Goal: Task Accomplishment & Management: Manage account settings

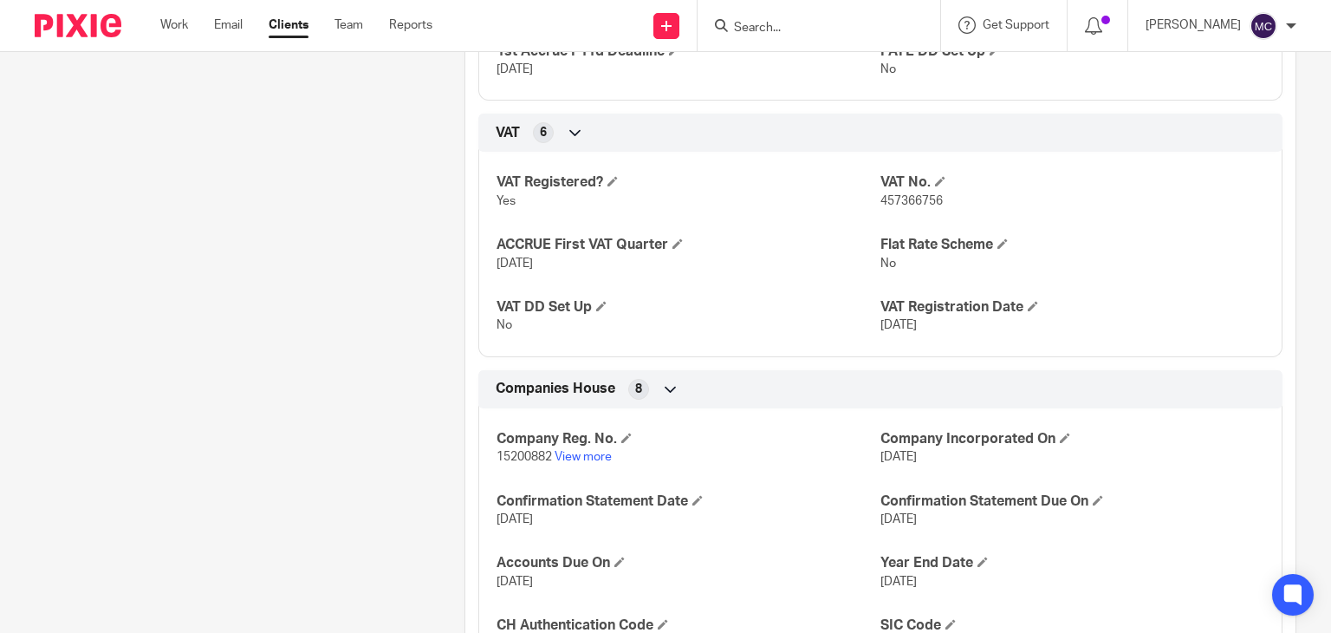
scroll to position [1348, 0]
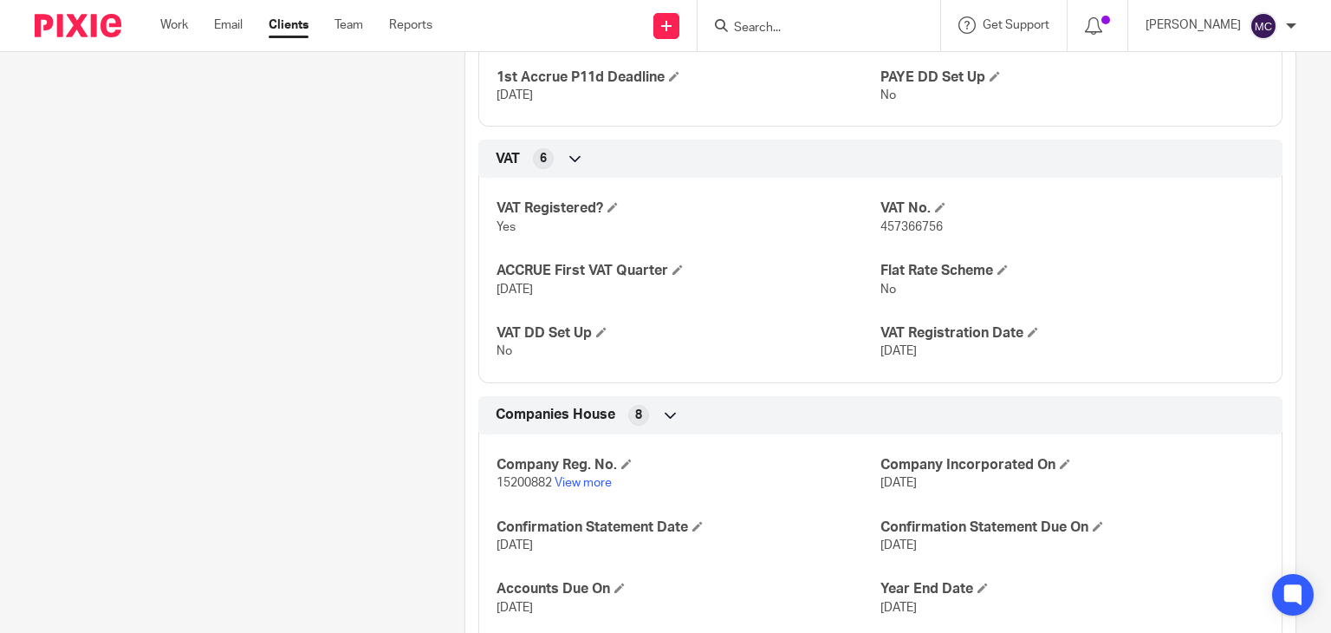
click at [931, 221] on span "457366756" at bounding box center [911, 227] width 62 height 12
copy span "457366756"
click at [1080, 218] on p "457366756" at bounding box center [1072, 226] width 384 height 17
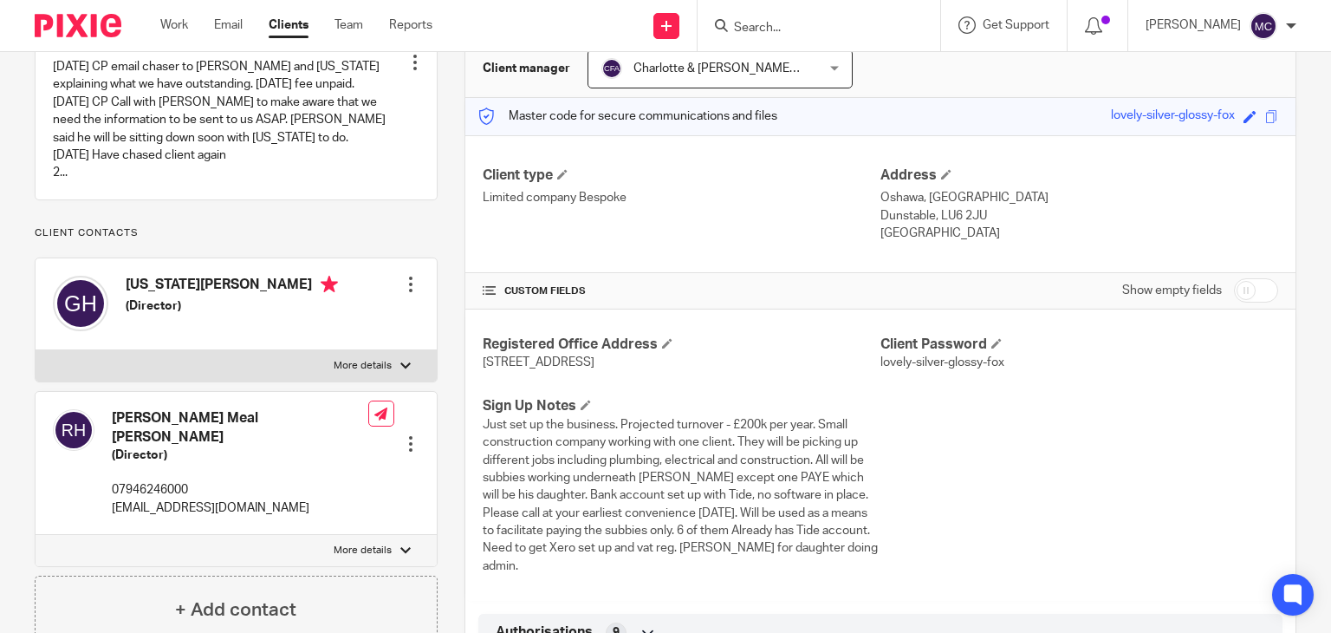
scroll to position [0, 0]
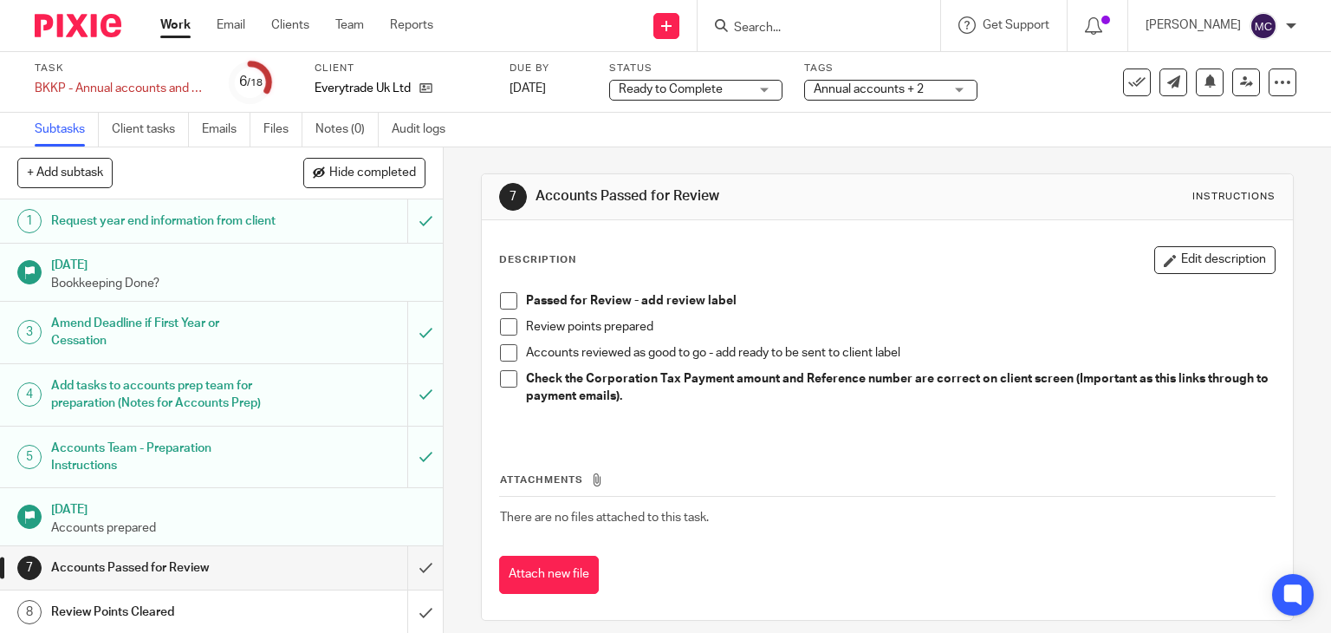
click at [719, 94] on span "Ready to Complete" at bounding box center [684, 90] width 130 height 18
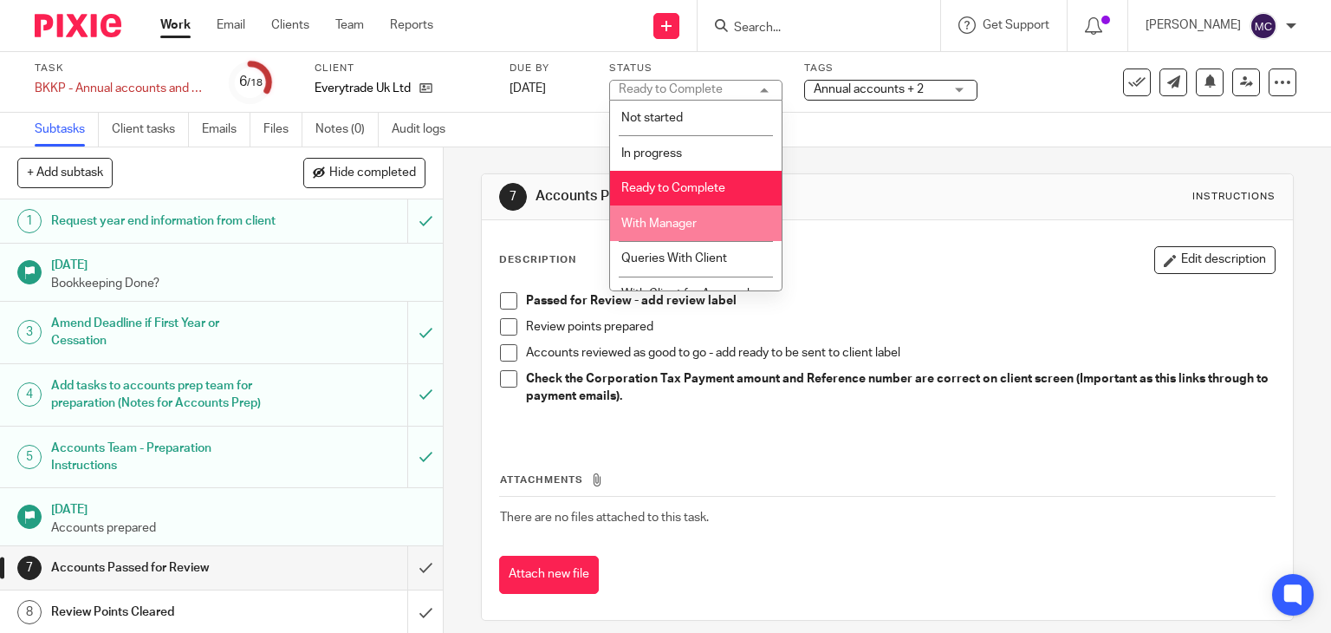
click at [717, 213] on li "With Manager" at bounding box center [696, 223] width 172 height 36
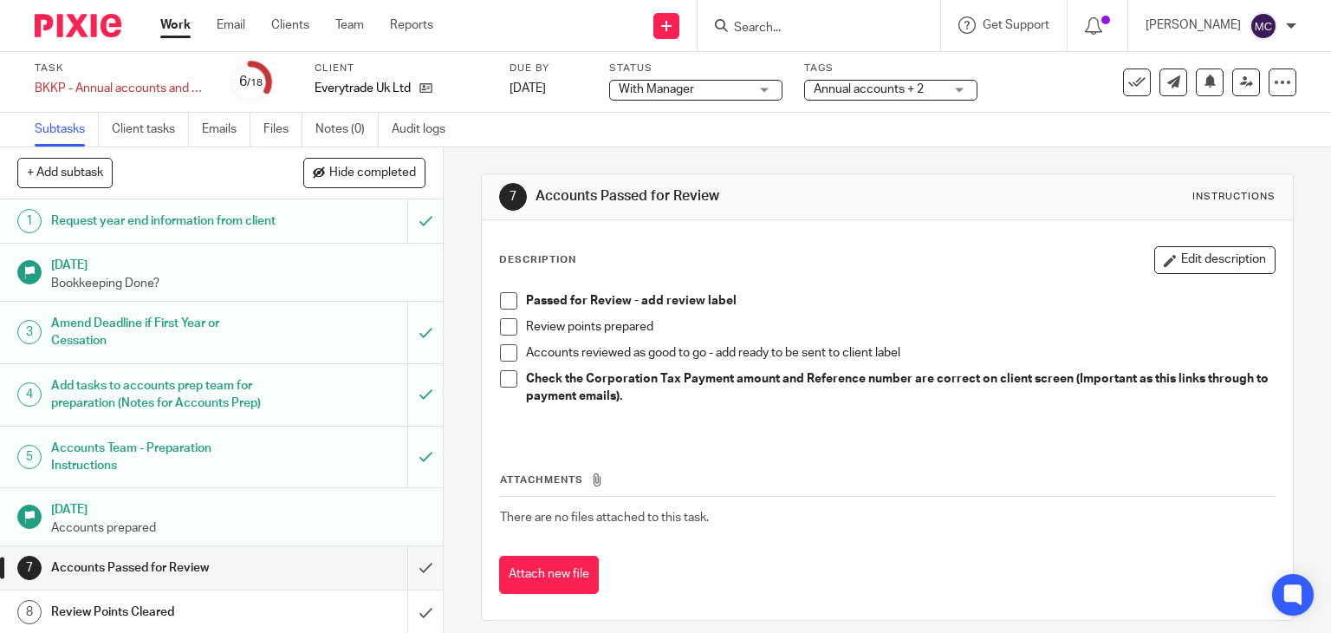
click at [728, 101] on div "Status With Manager With Manager Not started In progress Ready to Complete With…" at bounding box center [695, 83] width 173 height 42
click at [880, 95] on span "Annual accounts + 2" at bounding box center [879, 90] width 130 height 18
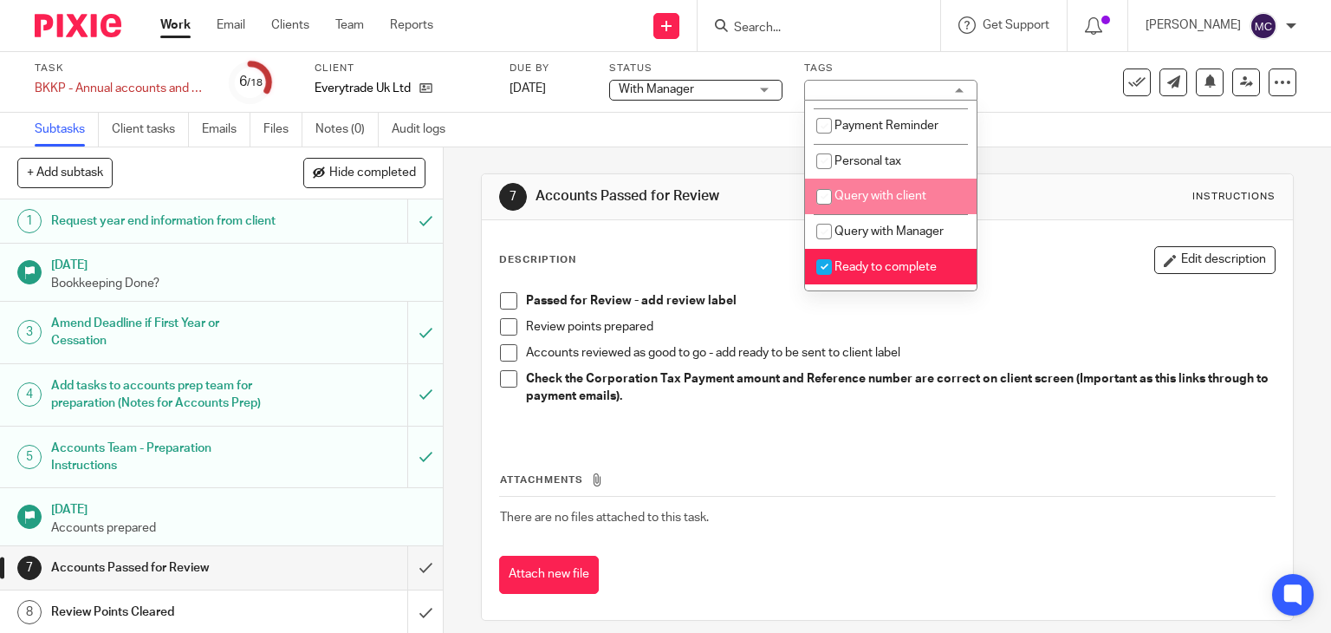
scroll to position [607, 0]
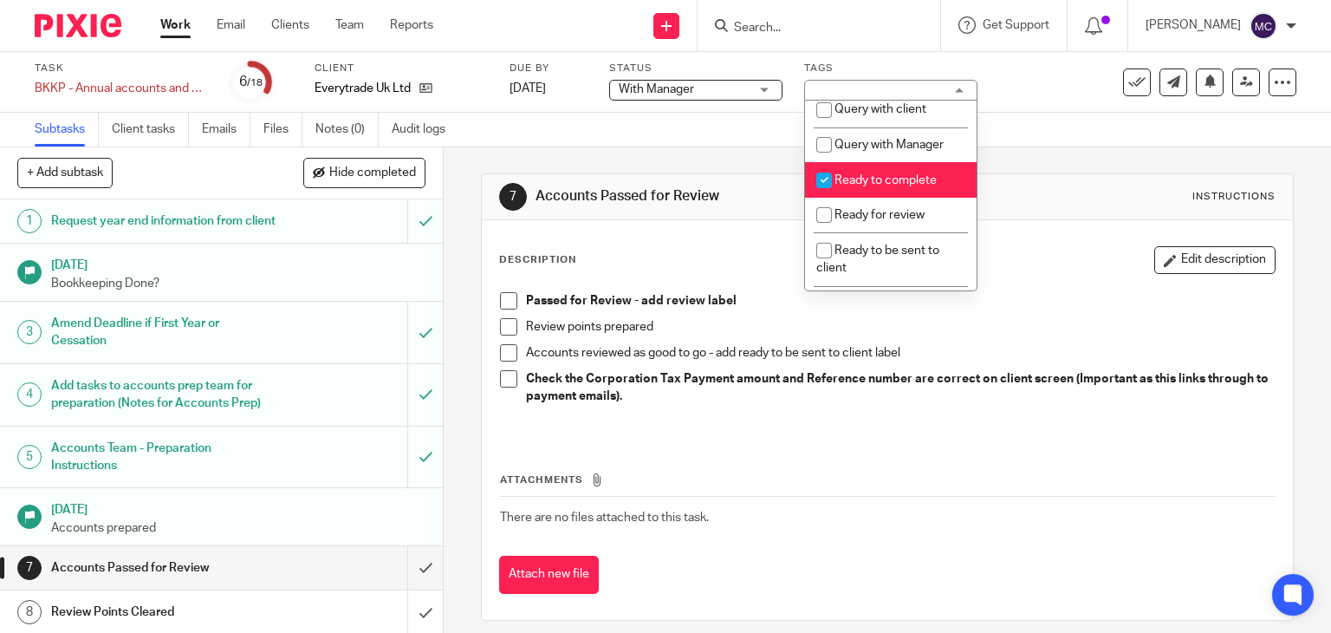
click at [880, 198] on li "Ready to complete" at bounding box center [891, 180] width 172 height 36
checkbox input "false"
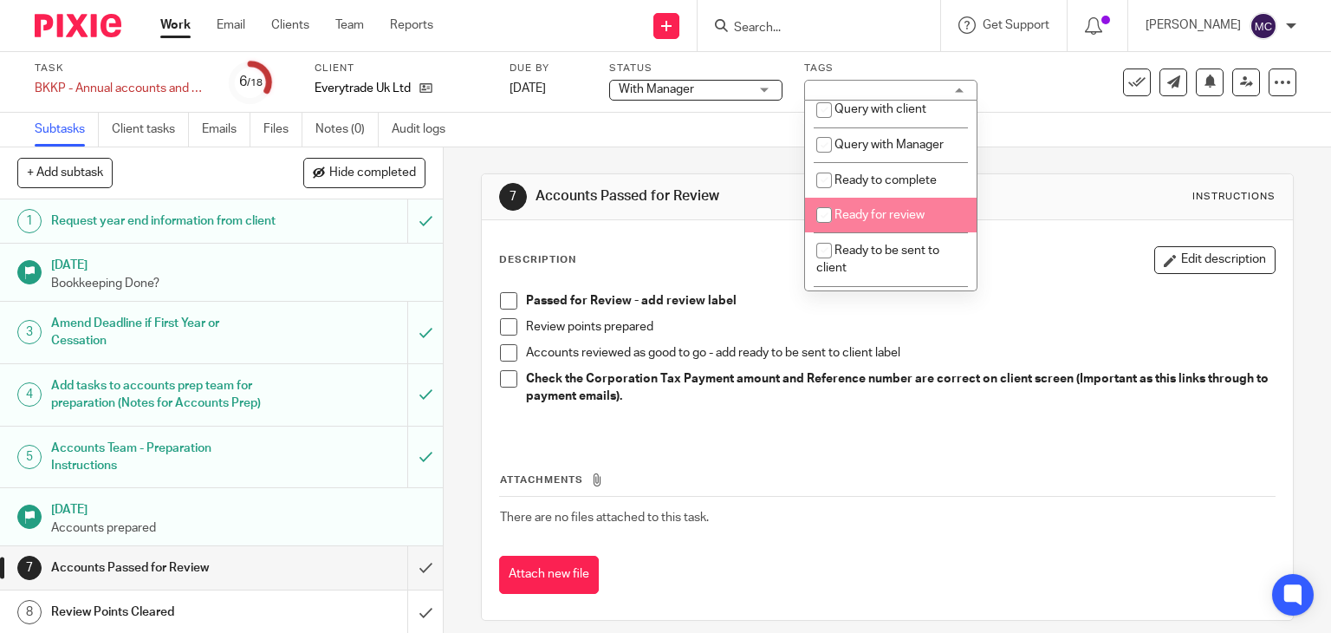
click at [880, 221] on span "Ready for review" at bounding box center [879, 215] width 90 height 12
checkbox input "true"
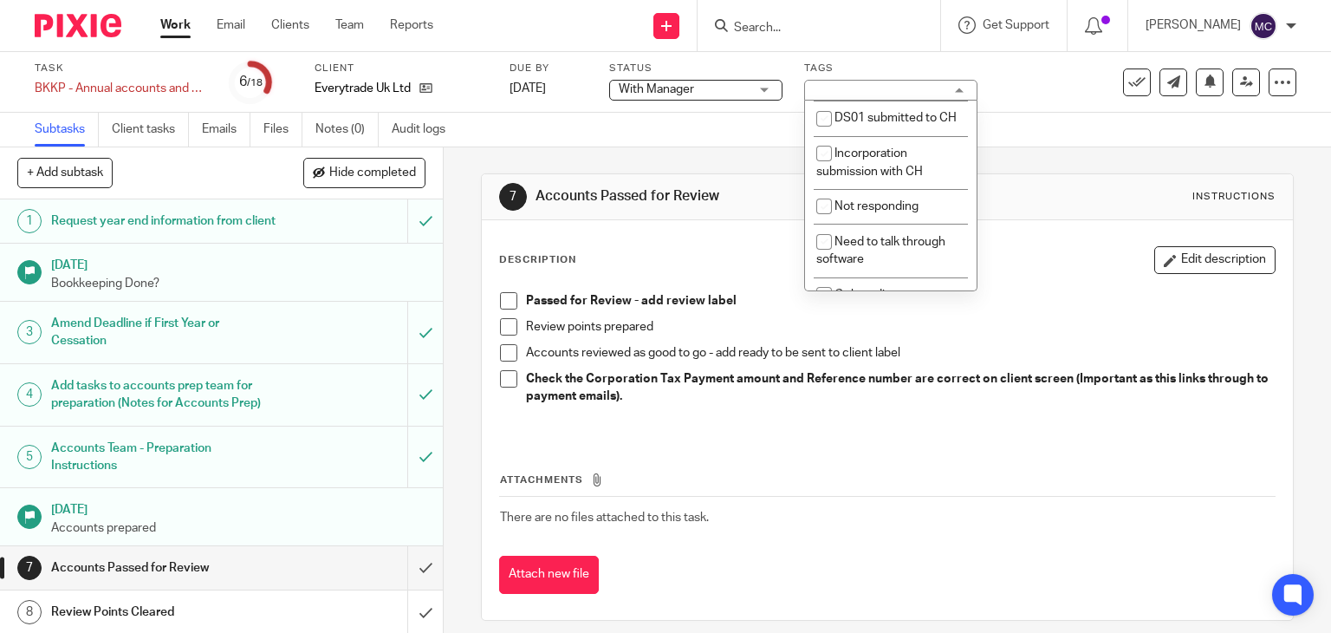
scroll to position [173, 0]
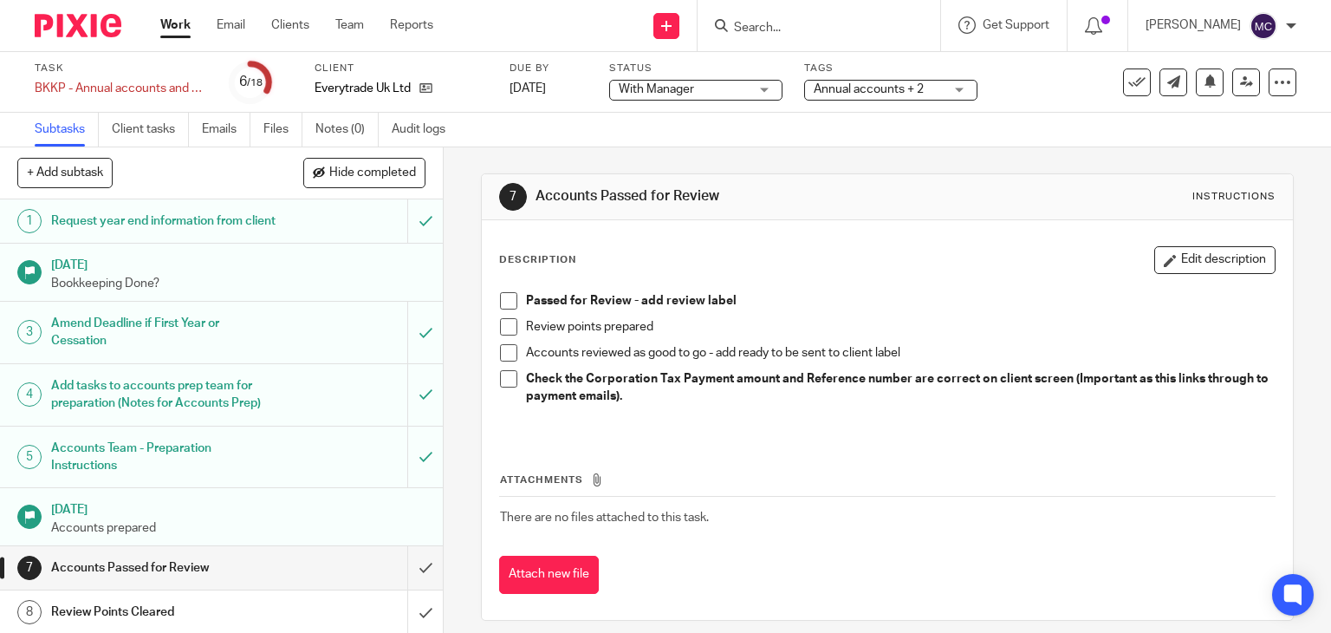
click at [782, 240] on div "Description Edit description Passed for Review - add review label Review points…" at bounding box center [888, 419] width 812 height 399
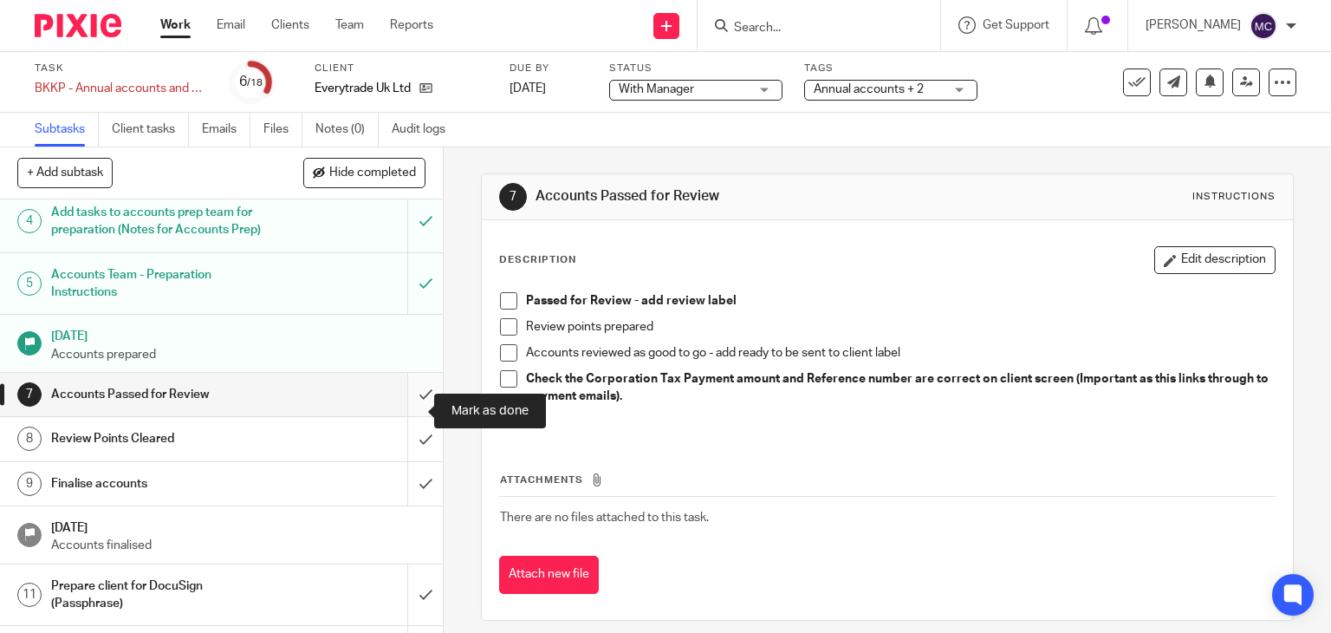
click at [413, 403] on input "submit" at bounding box center [221, 394] width 443 height 43
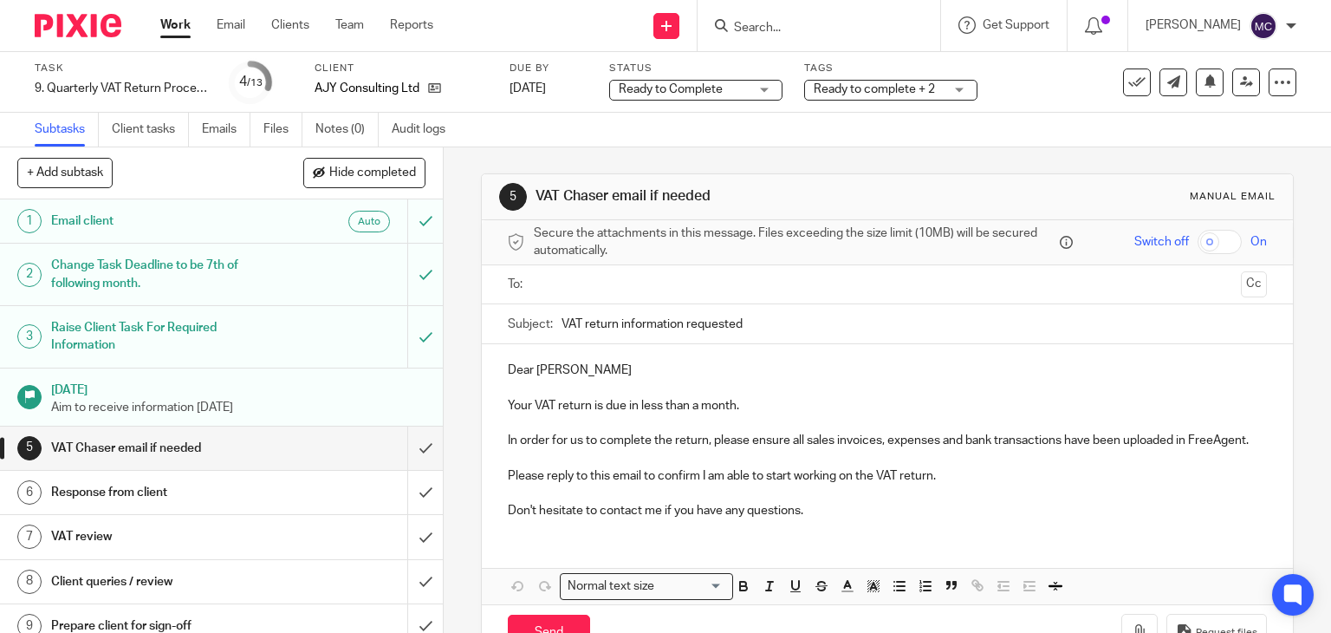
click at [745, 151] on div "5 VAT Chaser email if needed Manual email Secure the attachments in this messag…" at bounding box center [888, 417] width 814 height 541
click at [827, 122] on div "Subtasks Client tasks Emails Files Notes (0) Audit logs" at bounding box center [665, 130] width 1331 height 35
click at [685, 94] on span "Ready to Complete" at bounding box center [684, 90] width 130 height 18
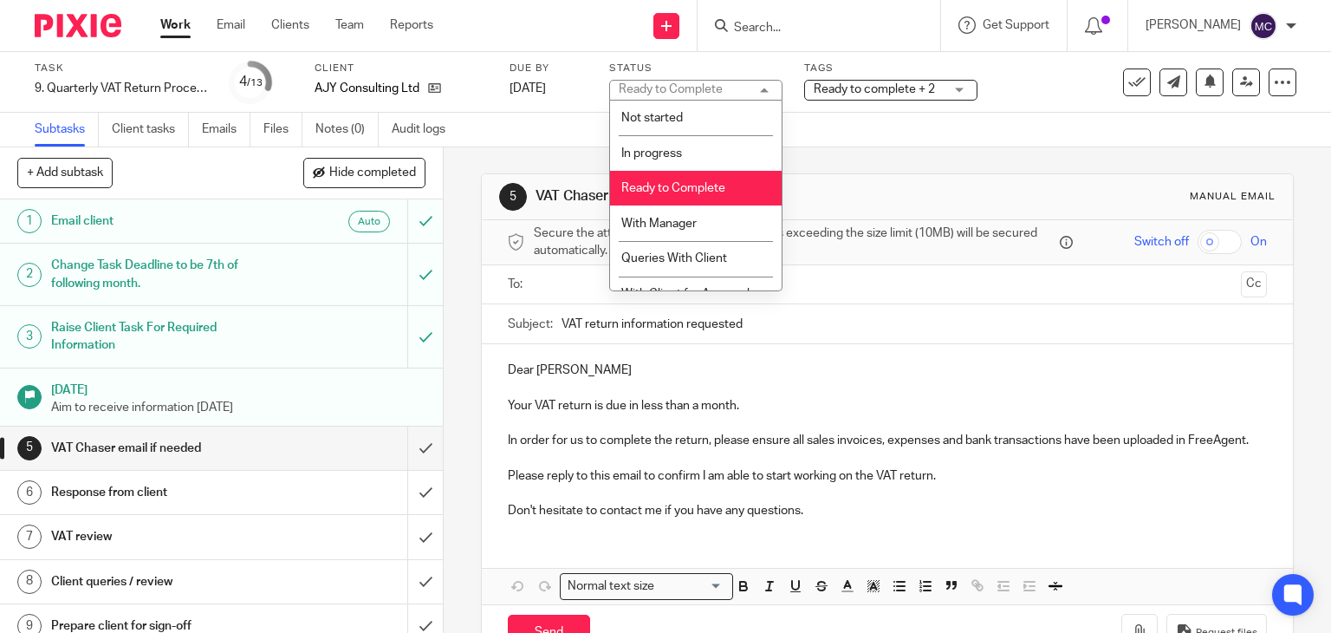
click at [682, 204] on li "Ready to Complete" at bounding box center [696, 189] width 172 height 36
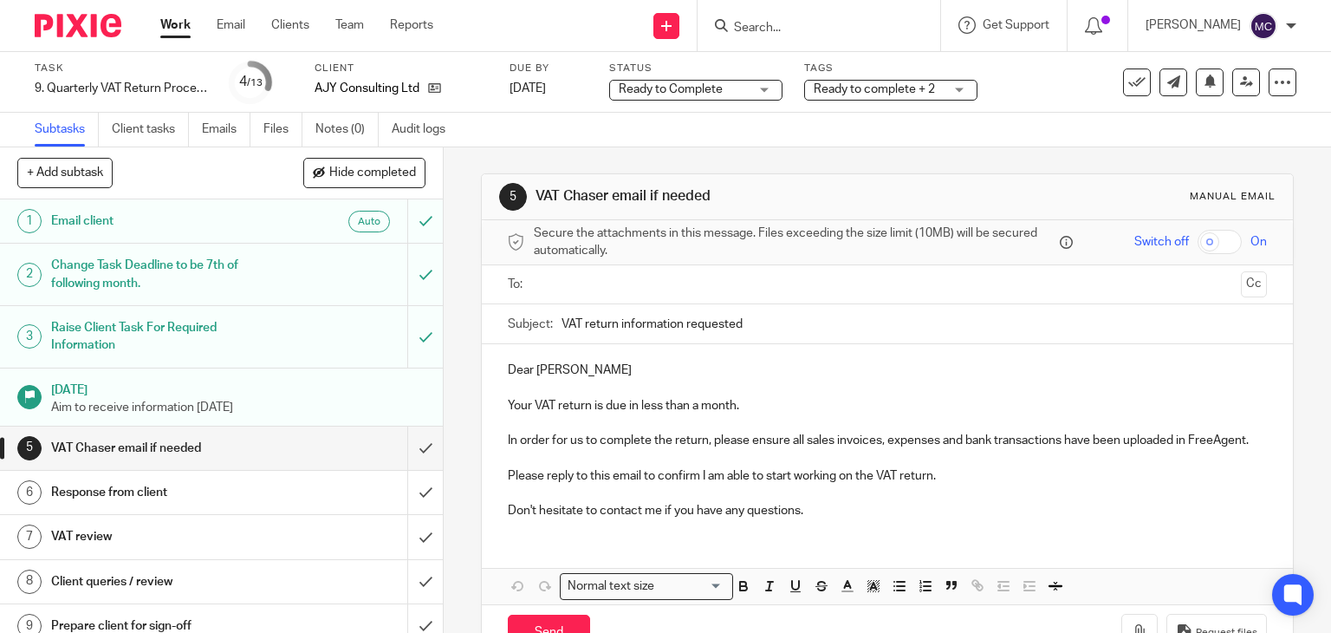
click at [695, 64] on label "Status" at bounding box center [695, 69] width 173 height 14
click at [872, 91] on span "Ready to complete + 2" at bounding box center [874, 89] width 121 height 12
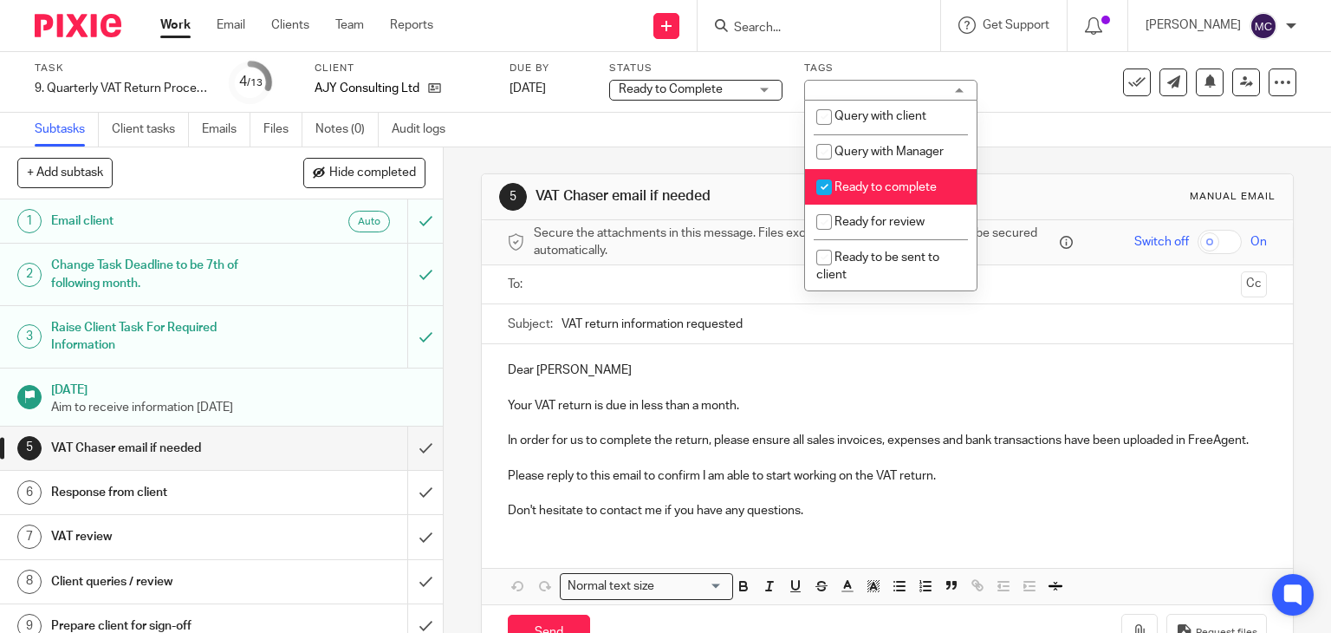
scroll to position [607, 0]
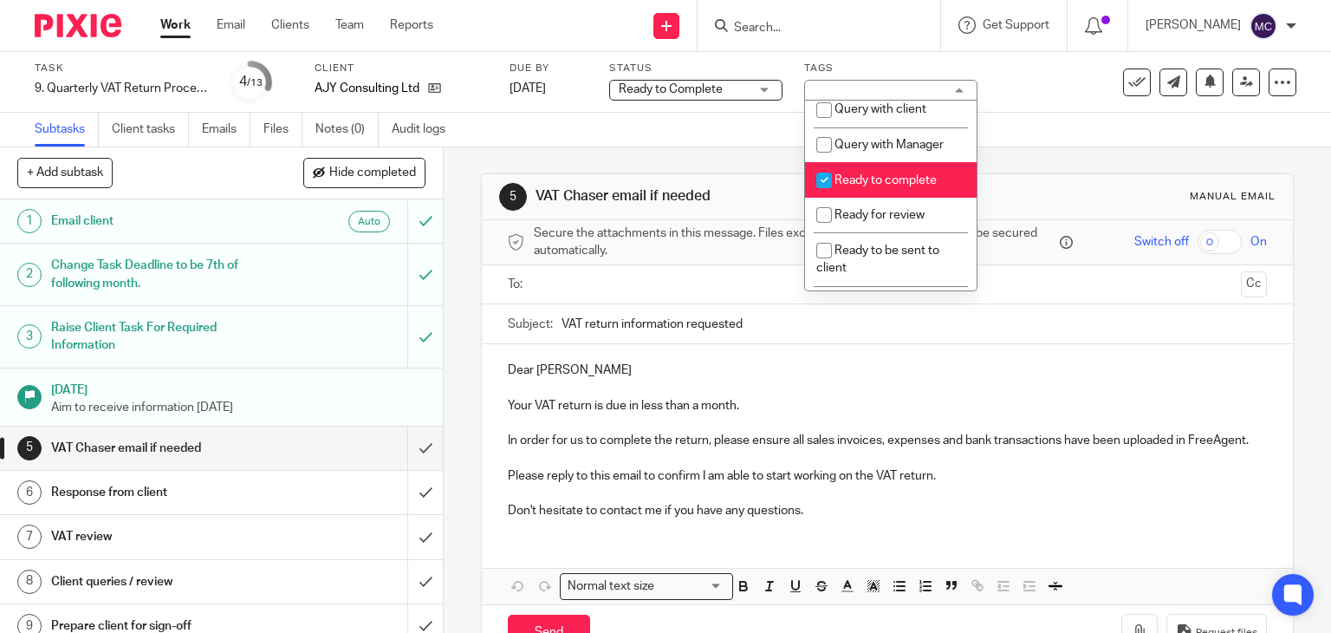
click at [855, 186] on span "Ready to complete" at bounding box center [885, 180] width 102 height 12
checkbox input "false"
click at [866, 221] on span "Ready for review" at bounding box center [879, 215] width 90 height 12
checkbox input "true"
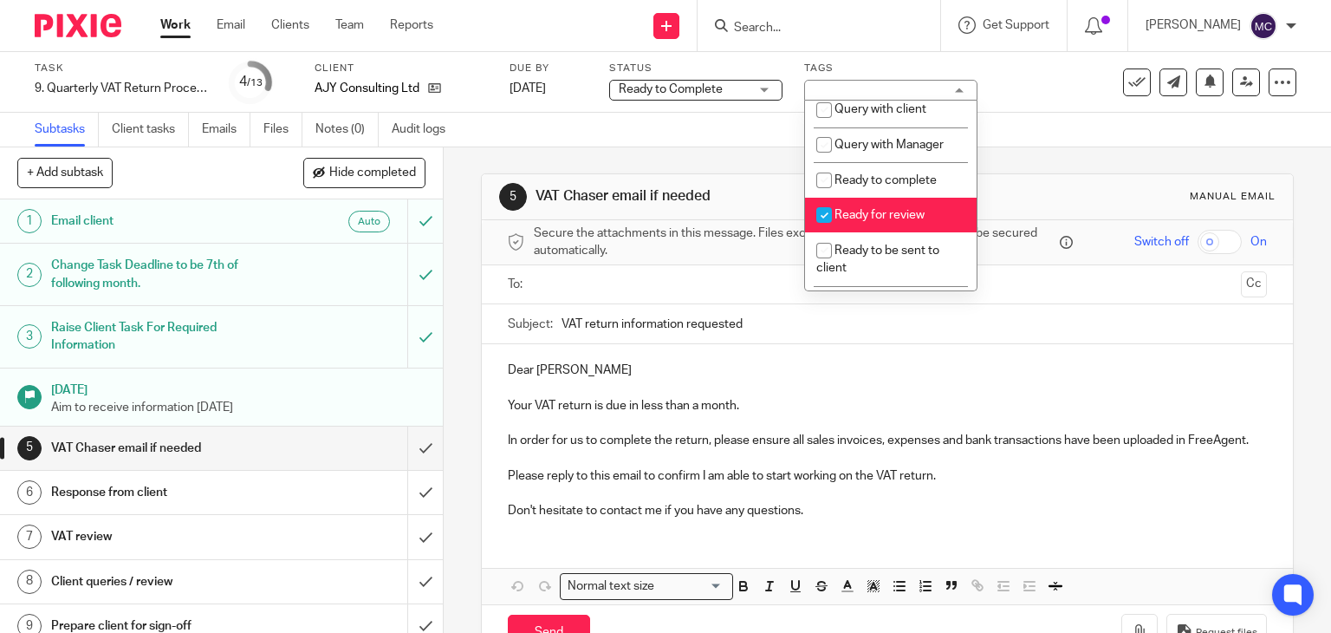
click at [690, 131] on div "Subtasks Client tasks Emails Files Notes (0) Audit logs" at bounding box center [665, 130] width 1331 height 35
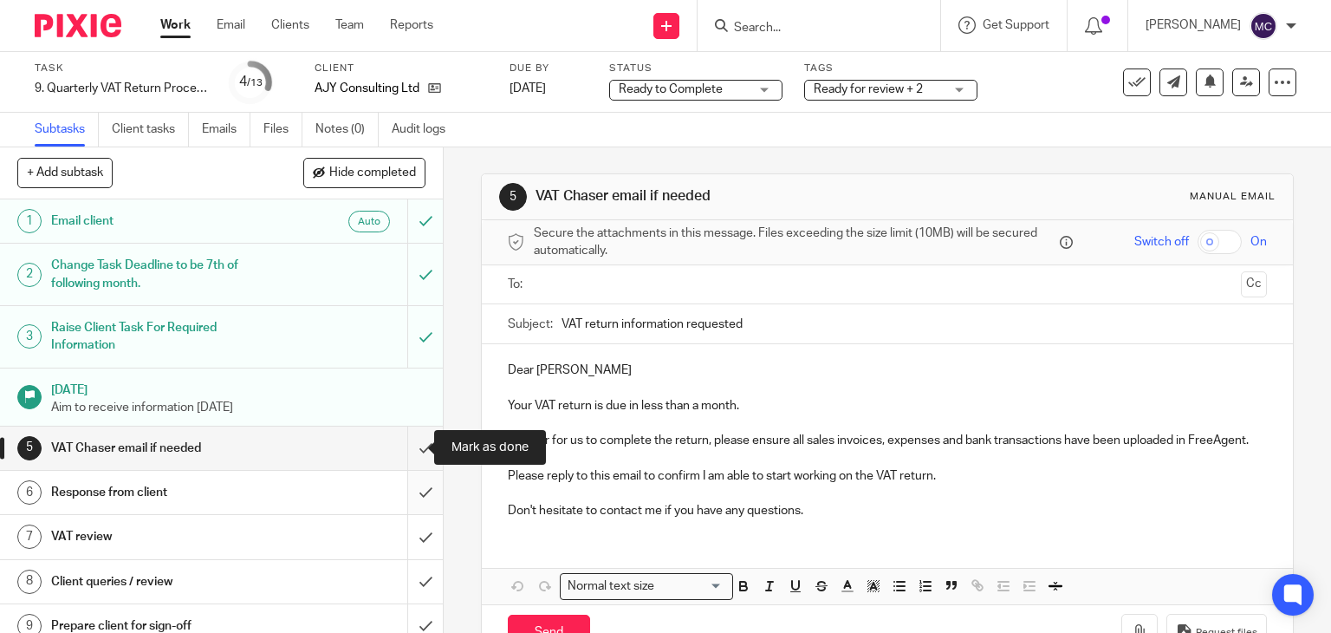
drag, startPoint x: 404, startPoint y: 462, endPoint x: 401, endPoint y: 480, distance: 18.4
click at [404, 462] on input "submit" at bounding box center [221, 447] width 443 height 43
click at [400, 489] on input "submit" at bounding box center [221, 492] width 443 height 43
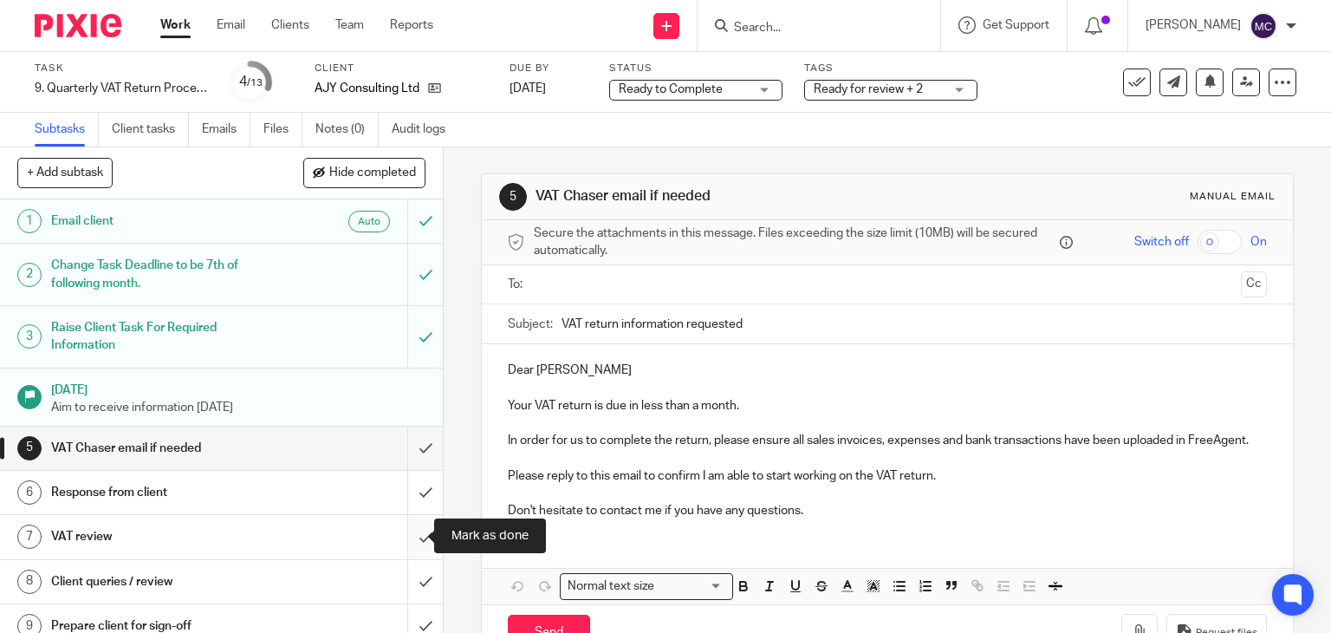
click at [399, 538] on input "submit" at bounding box center [221, 536] width 443 height 43
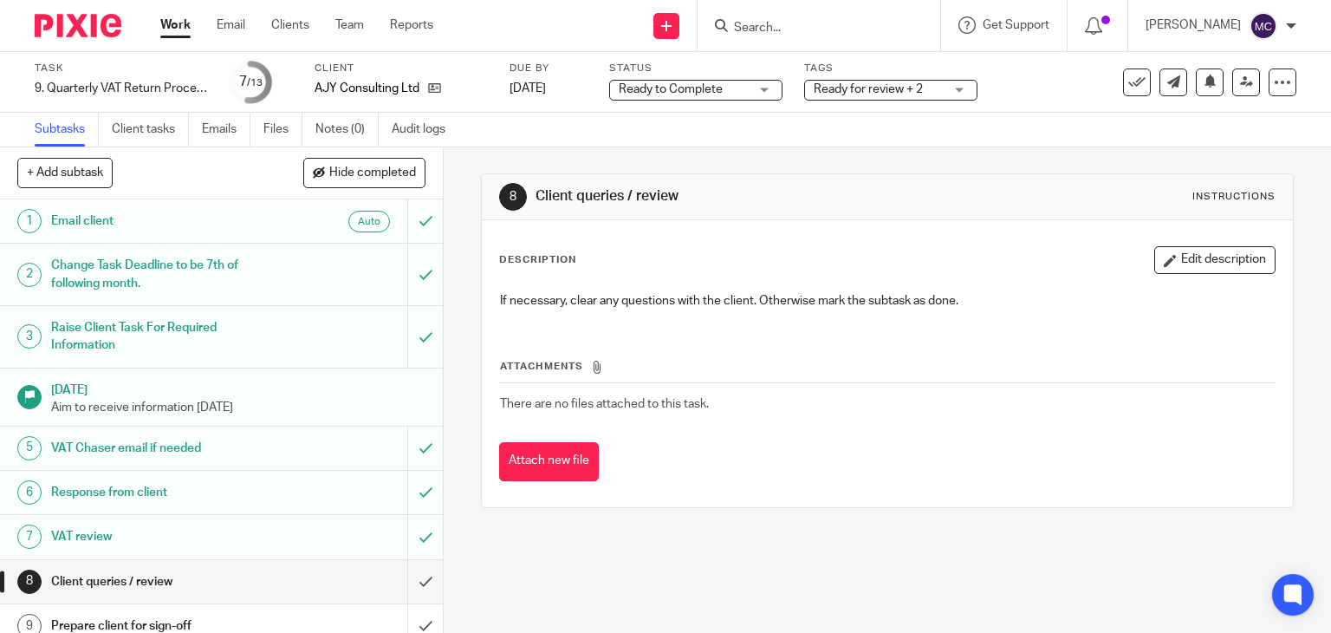
click at [819, 25] on input "Search" at bounding box center [810, 29] width 156 height 16
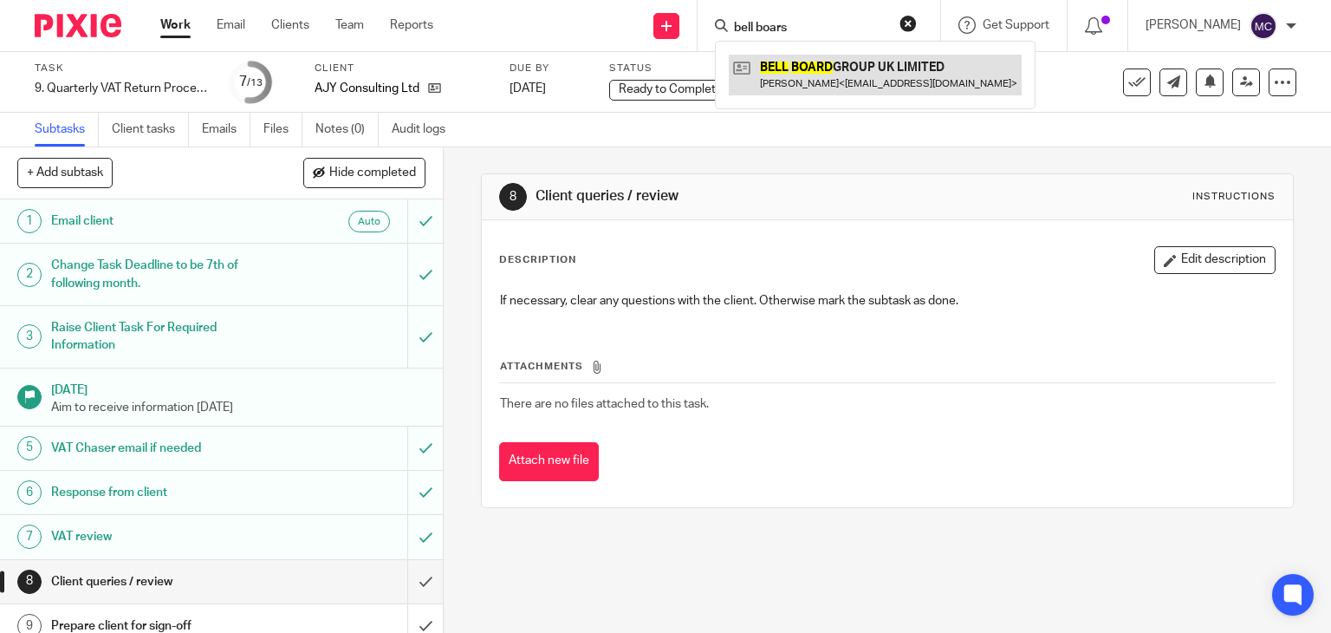
type input "bell boars"
click at [819, 78] on link at bounding box center [875, 75] width 293 height 40
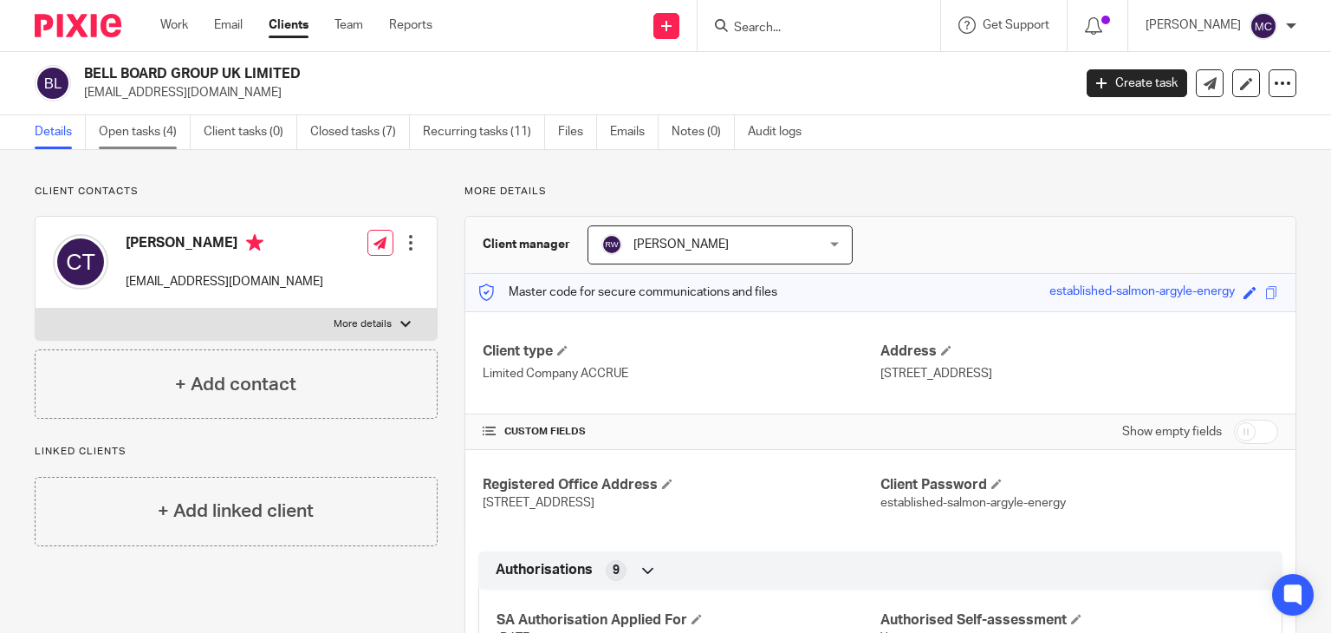
click at [114, 122] on link "Open tasks (4)" at bounding box center [145, 132] width 92 height 34
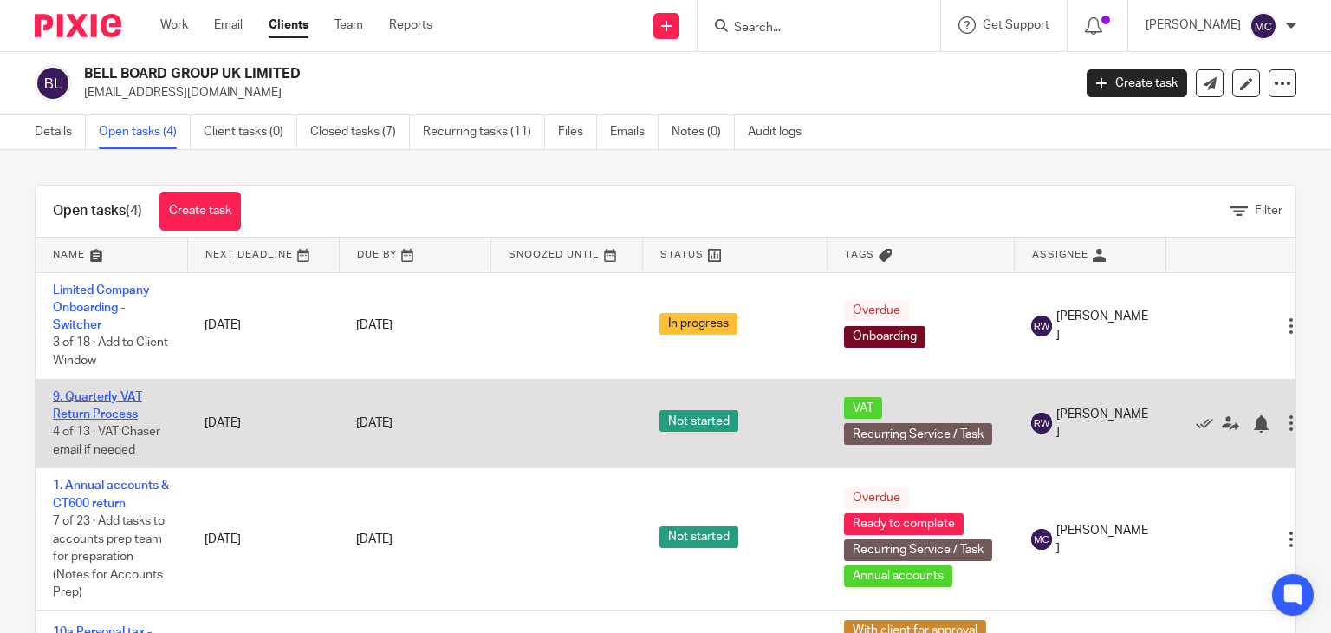
click at [101, 397] on link "9. Quarterly VAT Return Process" at bounding box center [97, 405] width 89 height 29
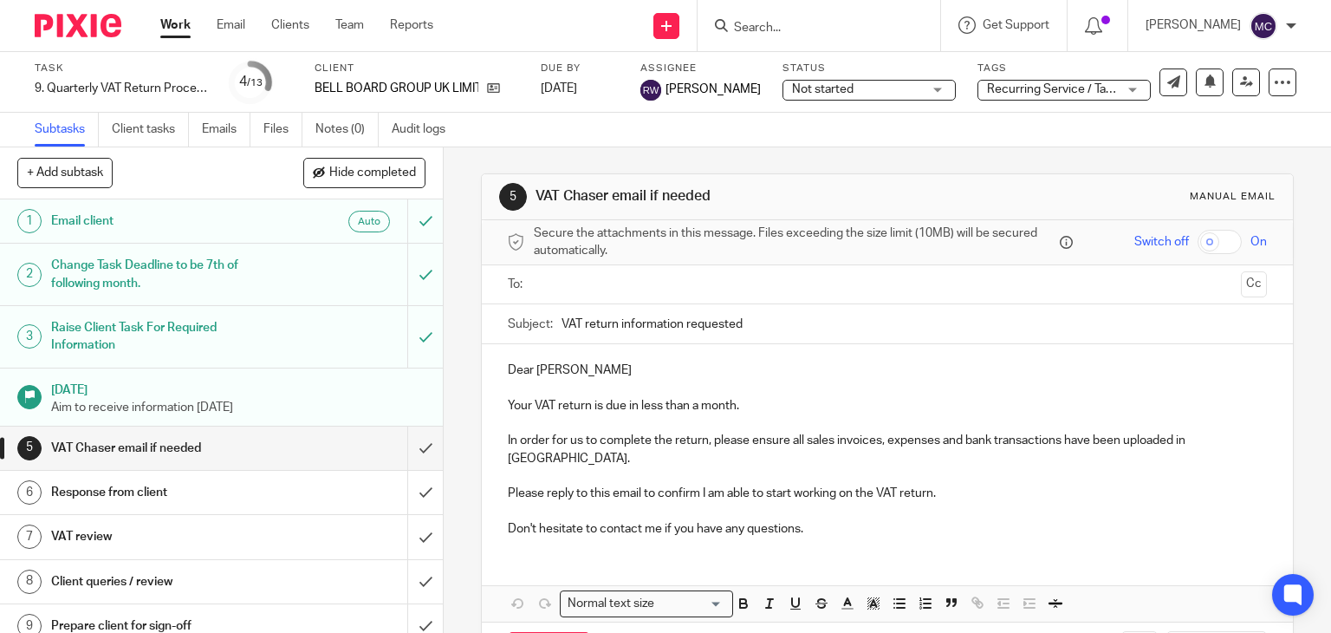
scroll to position [87, 0]
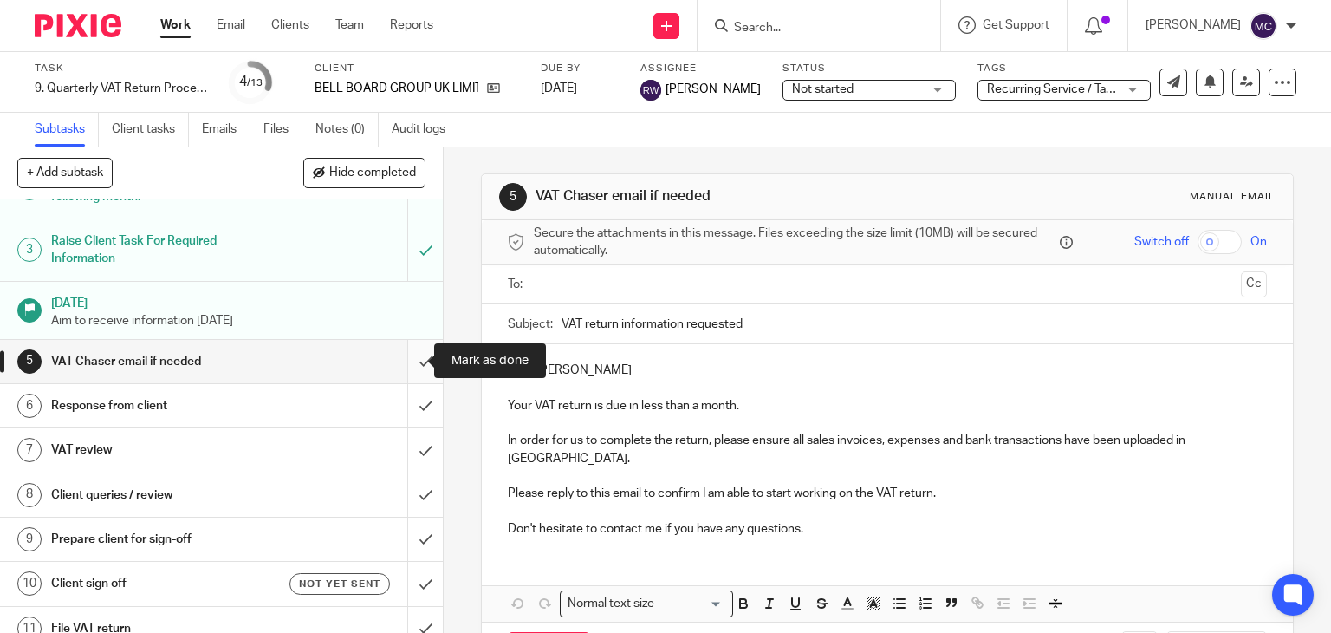
click at [407, 367] on input "submit" at bounding box center [221, 361] width 443 height 43
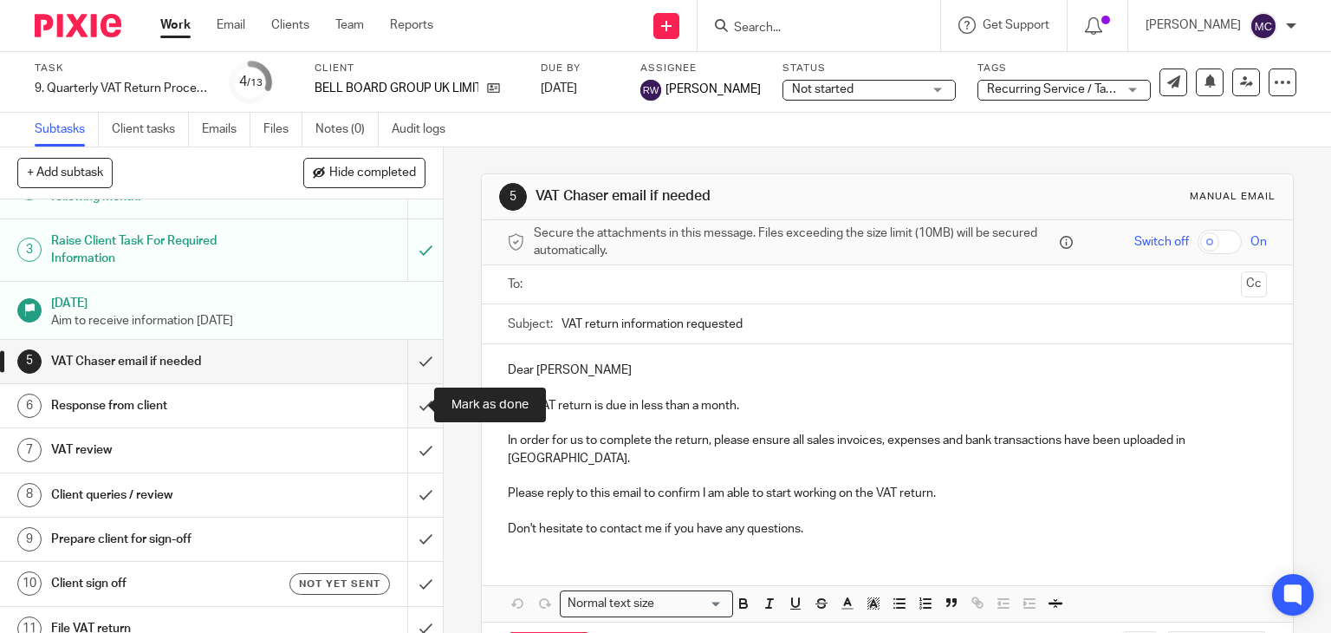
click at [398, 401] on input "submit" at bounding box center [221, 405] width 443 height 43
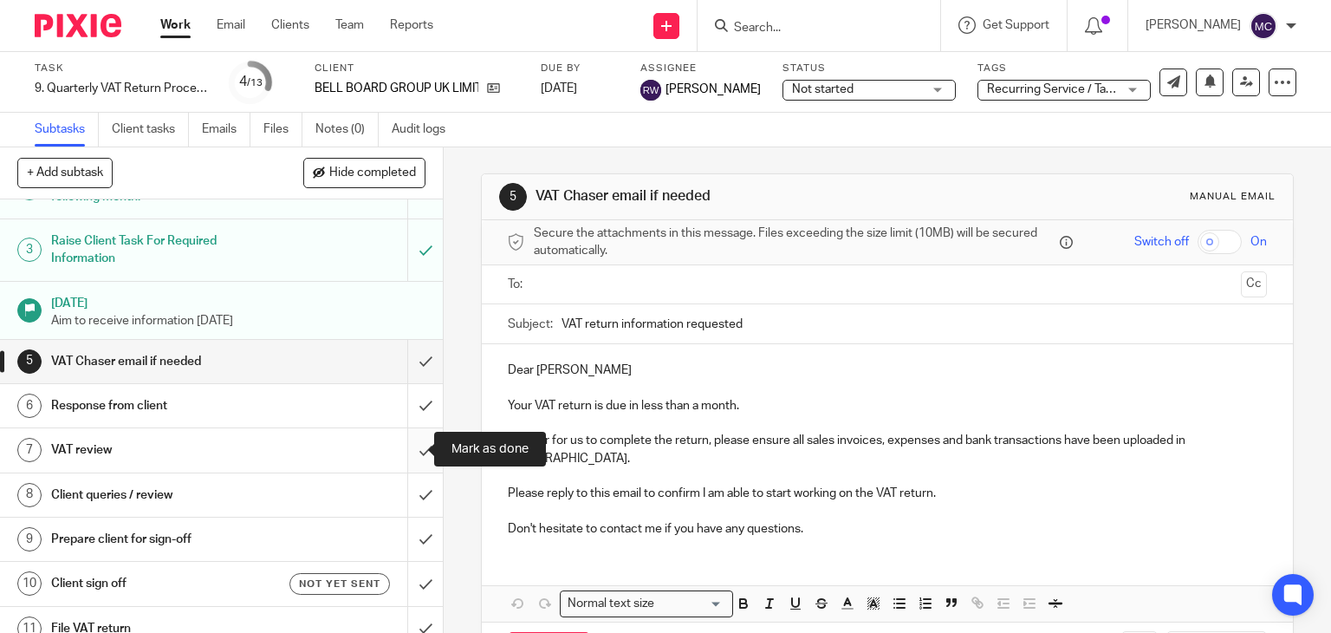
click at [404, 445] on input "submit" at bounding box center [221, 449] width 443 height 43
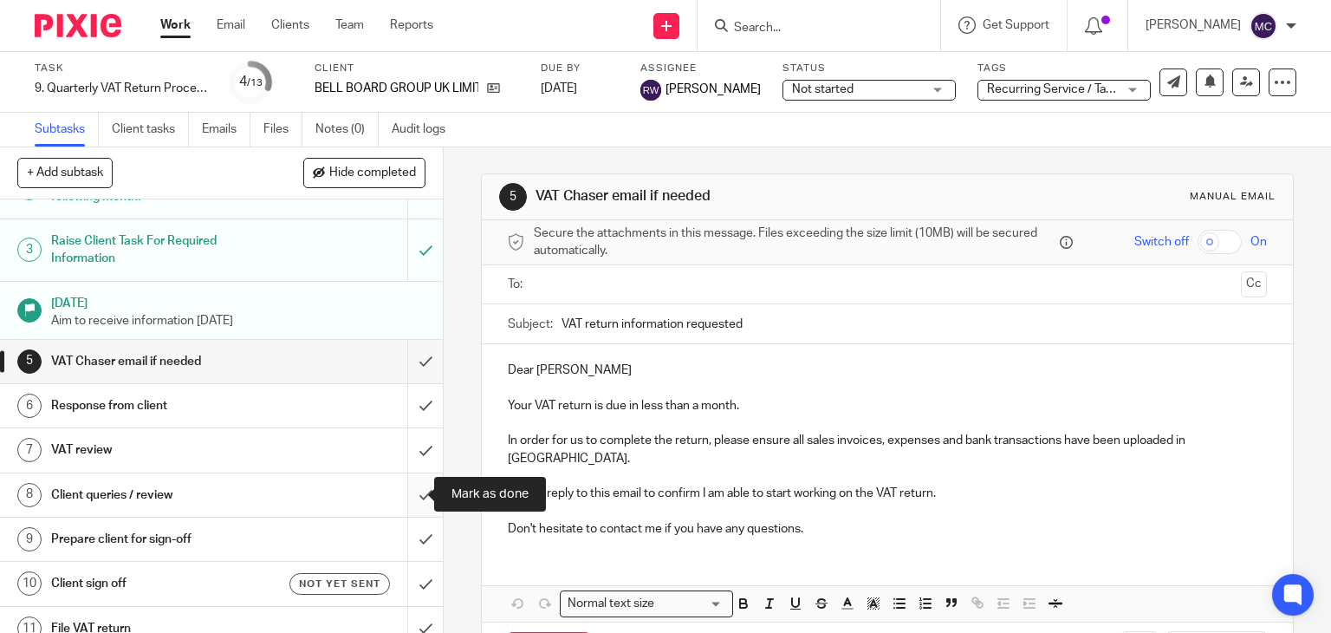
click at [406, 476] on input "submit" at bounding box center [221, 494] width 443 height 43
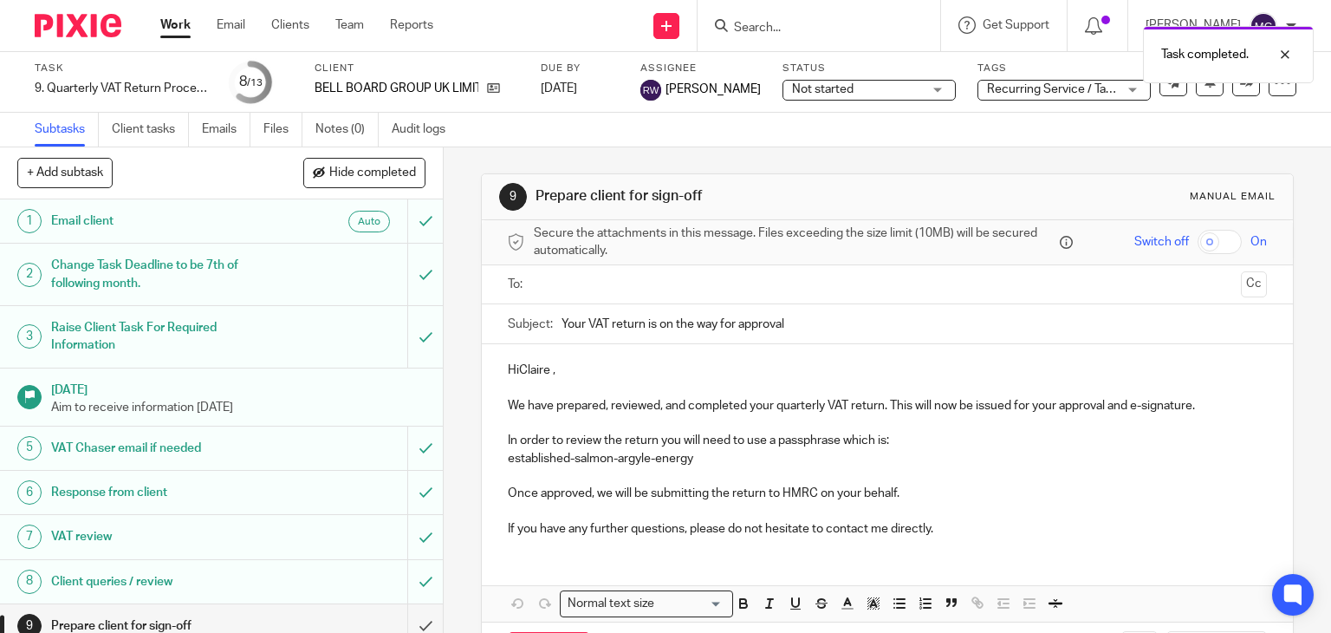
click at [513, 363] on p "HiClaire ," at bounding box center [888, 369] width 760 height 17
click at [561, 278] on input "text" at bounding box center [887, 285] width 694 height 20
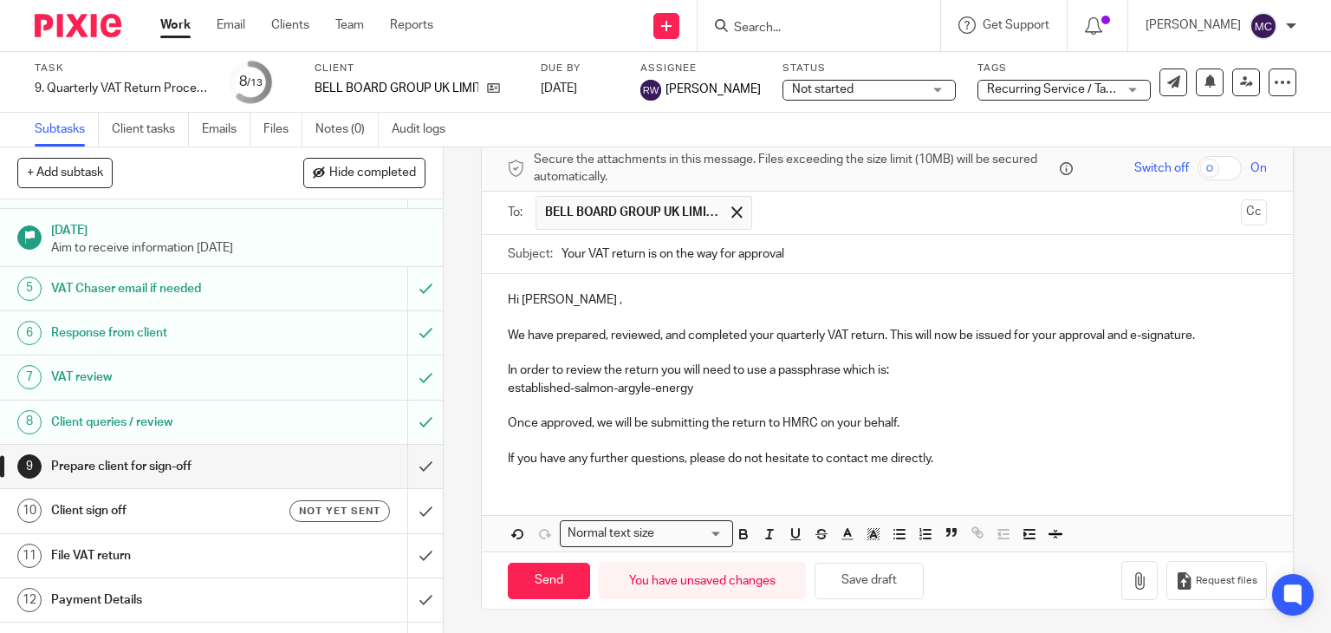
scroll to position [173, 0]
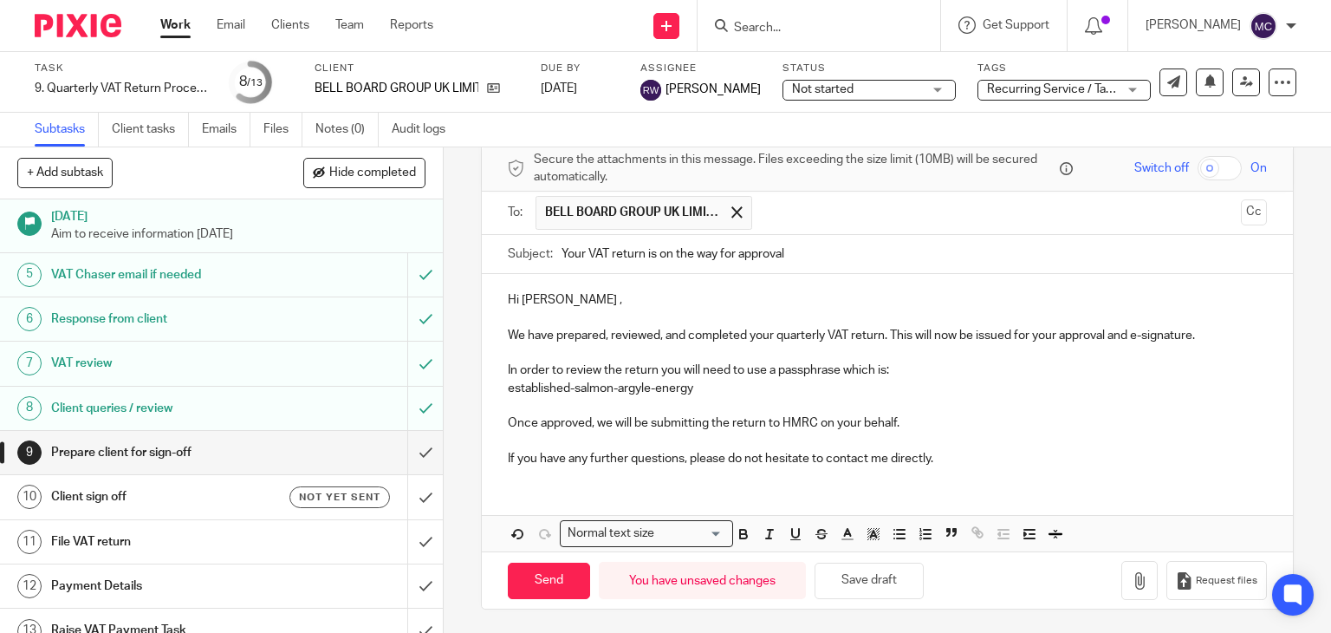
click at [551, 297] on p "Hi Claire ," at bounding box center [888, 299] width 760 height 17
click at [938, 462] on p "If you have any further questions, please do not hesitate to contact me directl…" at bounding box center [888, 458] width 760 height 17
click at [545, 574] on input "Send" at bounding box center [549, 580] width 82 height 37
click at [205, 493] on h1 "Client sign off" at bounding box center [164, 496] width 226 height 26
type input "Sent"
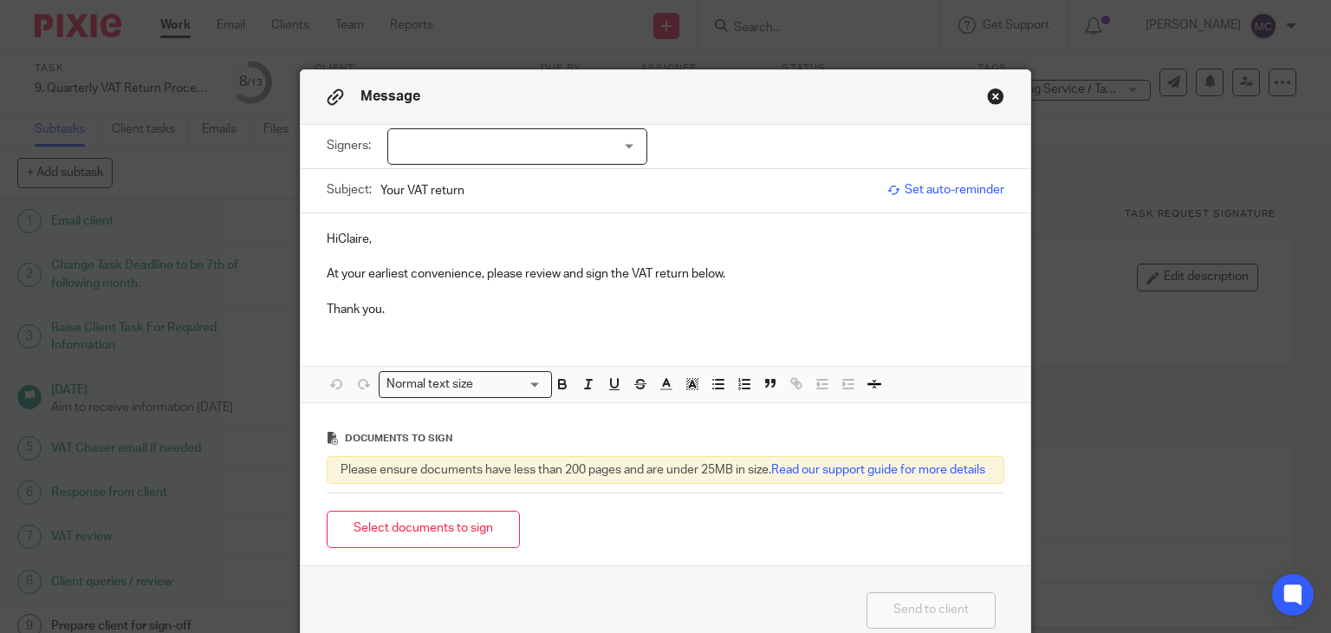
click at [329, 240] on p "HiClaire," at bounding box center [666, 238] width 678 height 17
click at [390, 238] on p "Hi Claire," at bounding box center [666, 238] width 678 height 17
click at [424, 546] on button "Select documents to sign" at bounding box center [423, 528] width 193 height 37
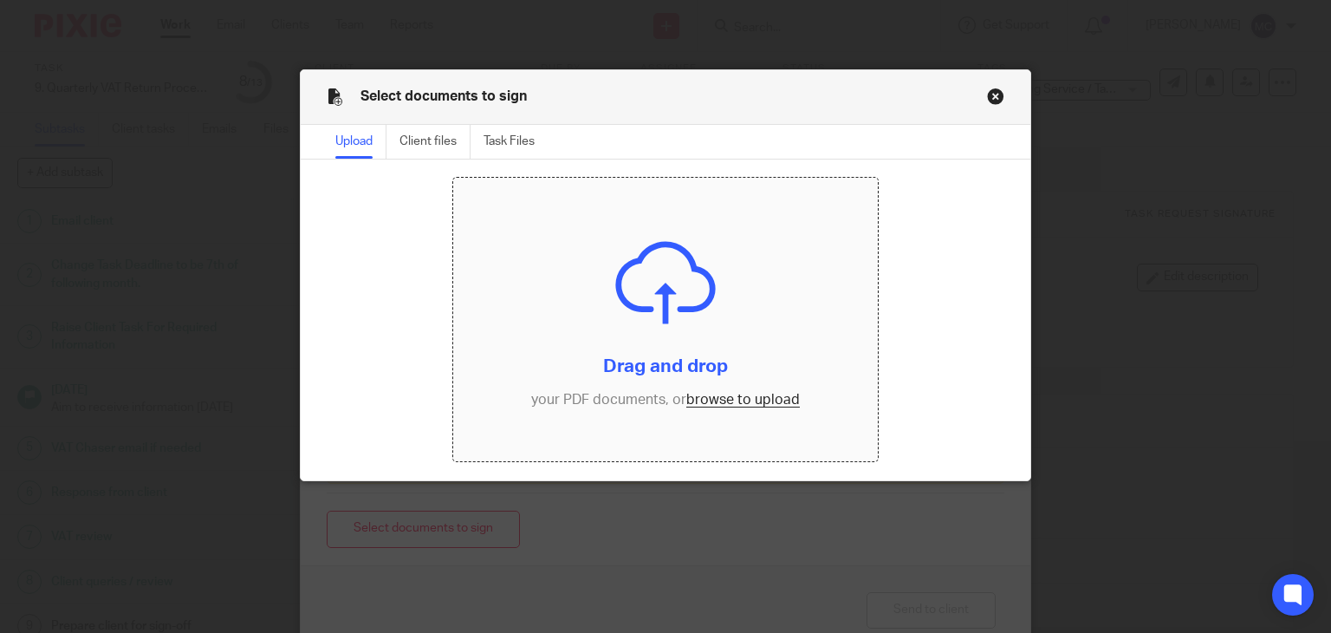
click at [753, 400] on input "file" at bounding box center [665, 319] width 425 height 283
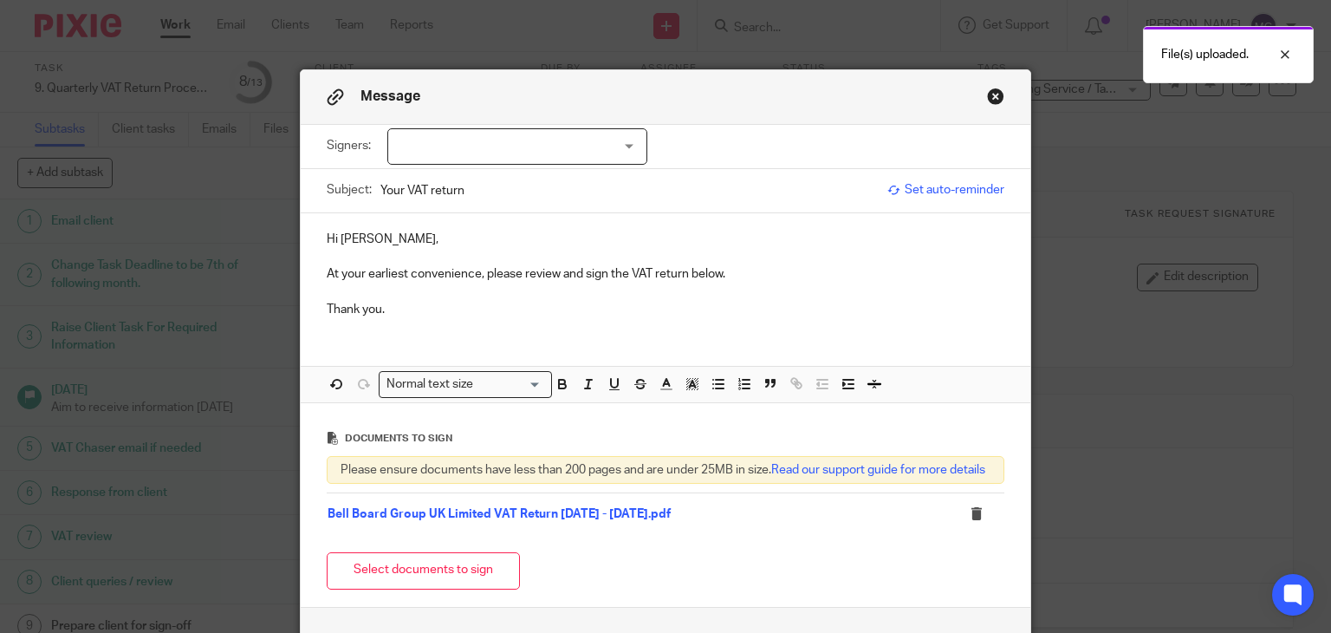
click at [449, 137] on div at bounding box center [517, 146] width 260 height 36
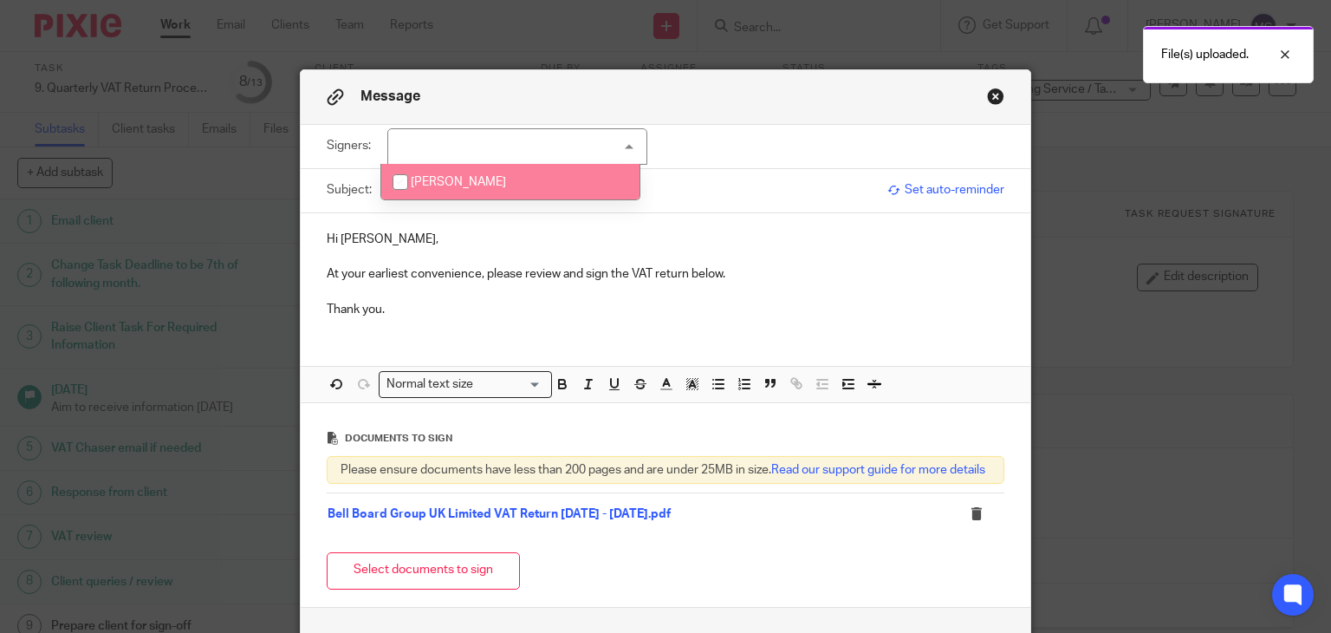
click at [449, 172] on li "Claire Templar" at bounding box center [510, 182] width 258 height 36
checkbox input "true"
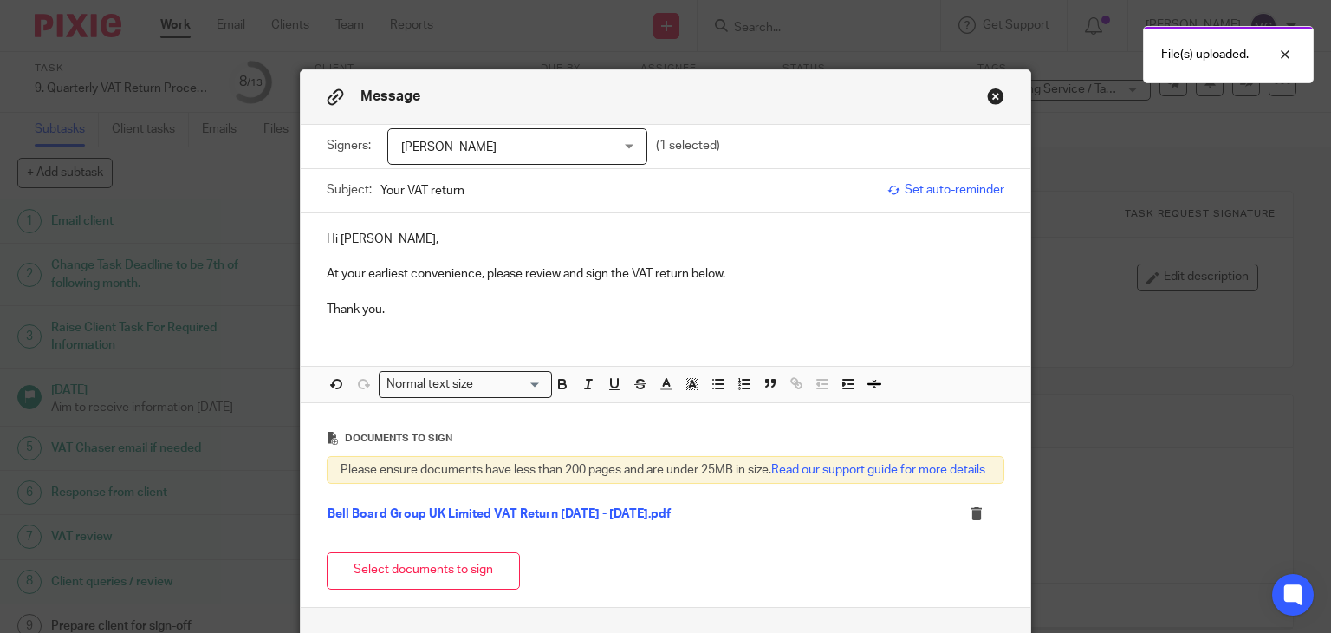
click at [476, 352] on div "Hi Claire, At your earliest convenience, please review and sign the VAT return …" at bounding box center [666, 308] width 730 height 190
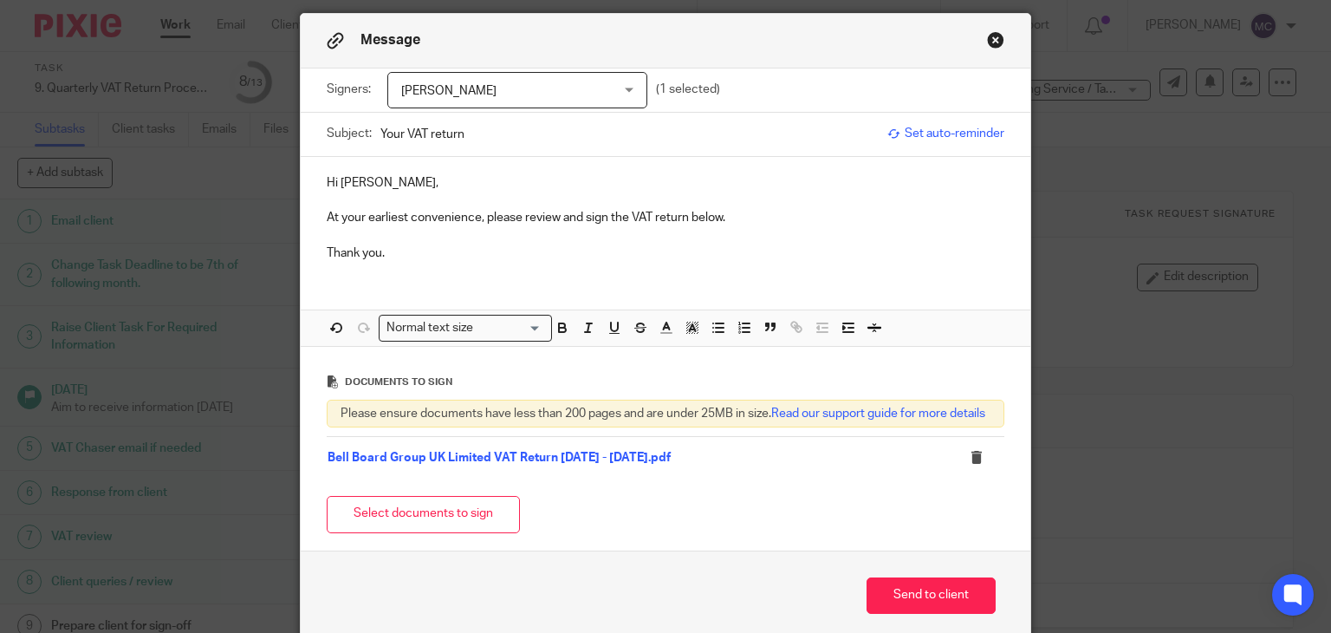
scroll to position [87, 0]
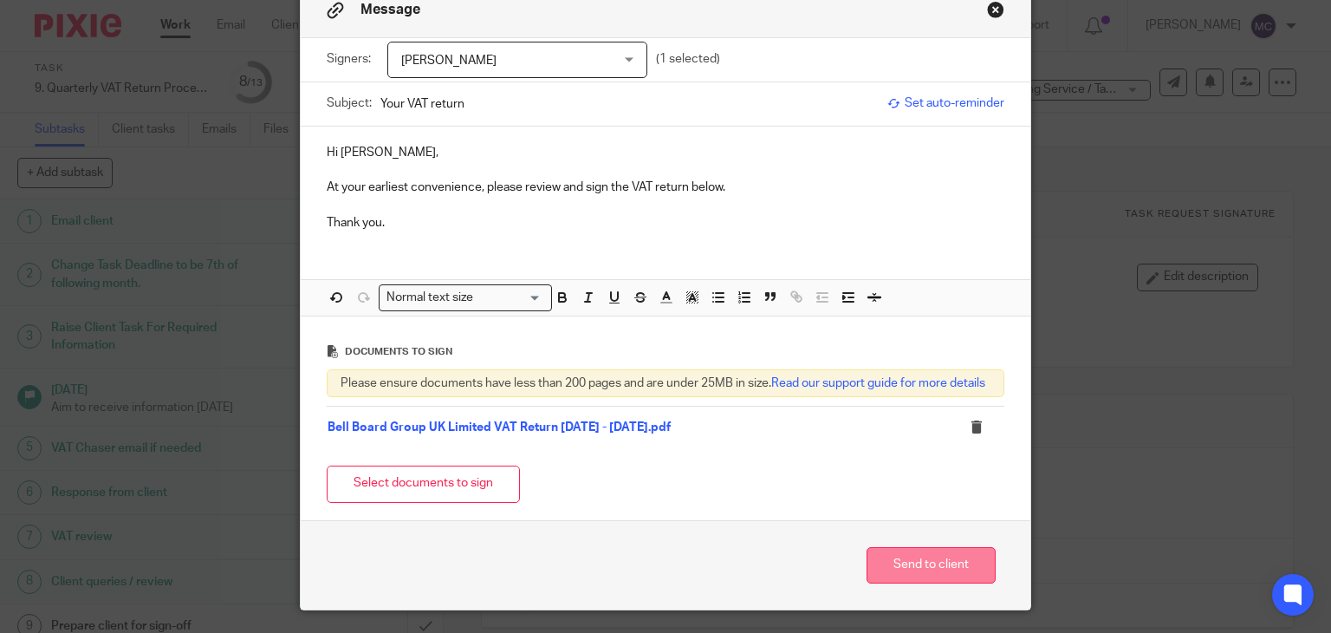
click at [905, 584] on button "Send to client" at bounding box center [930, 565] width 129 height 37
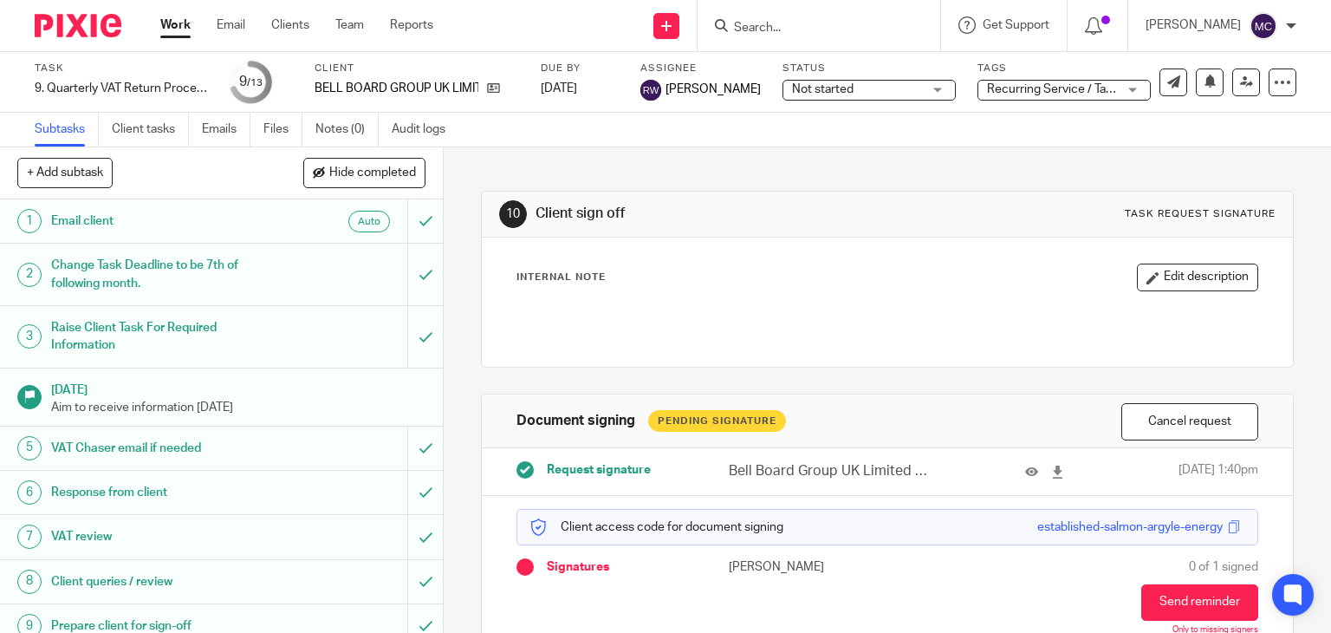
scroll to position [191, 0]
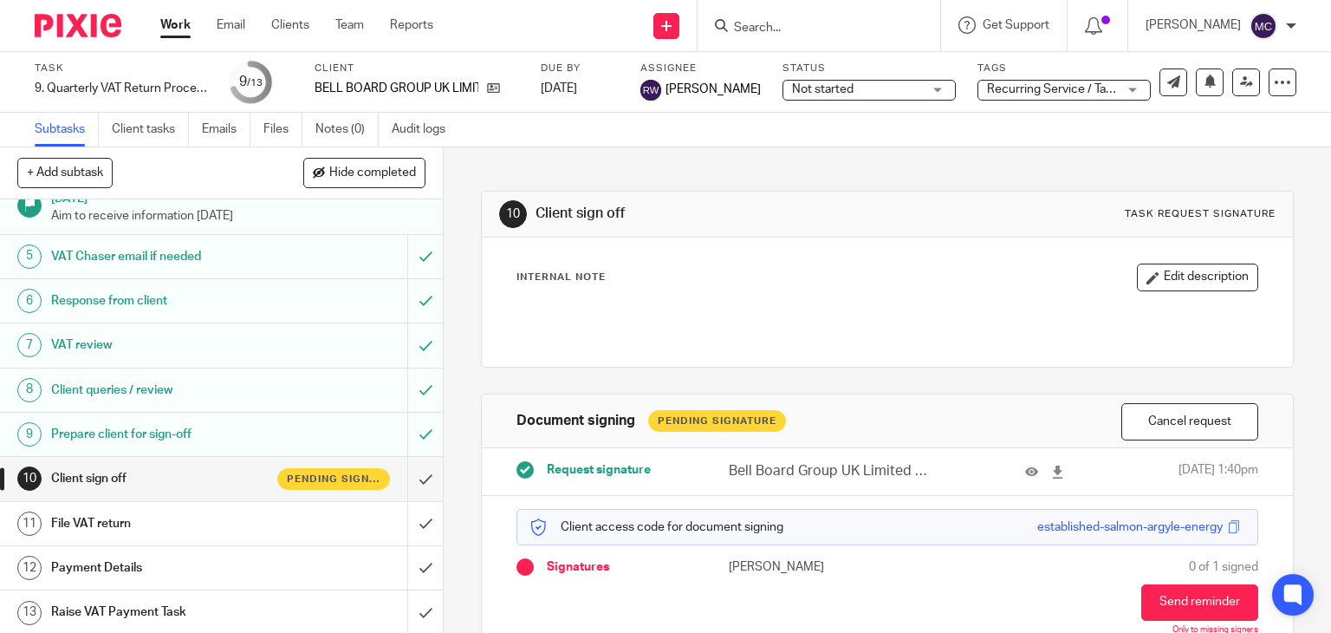
click at [808, 88] on span "Not started" at bounding box center [823, 89] width 62 height 12
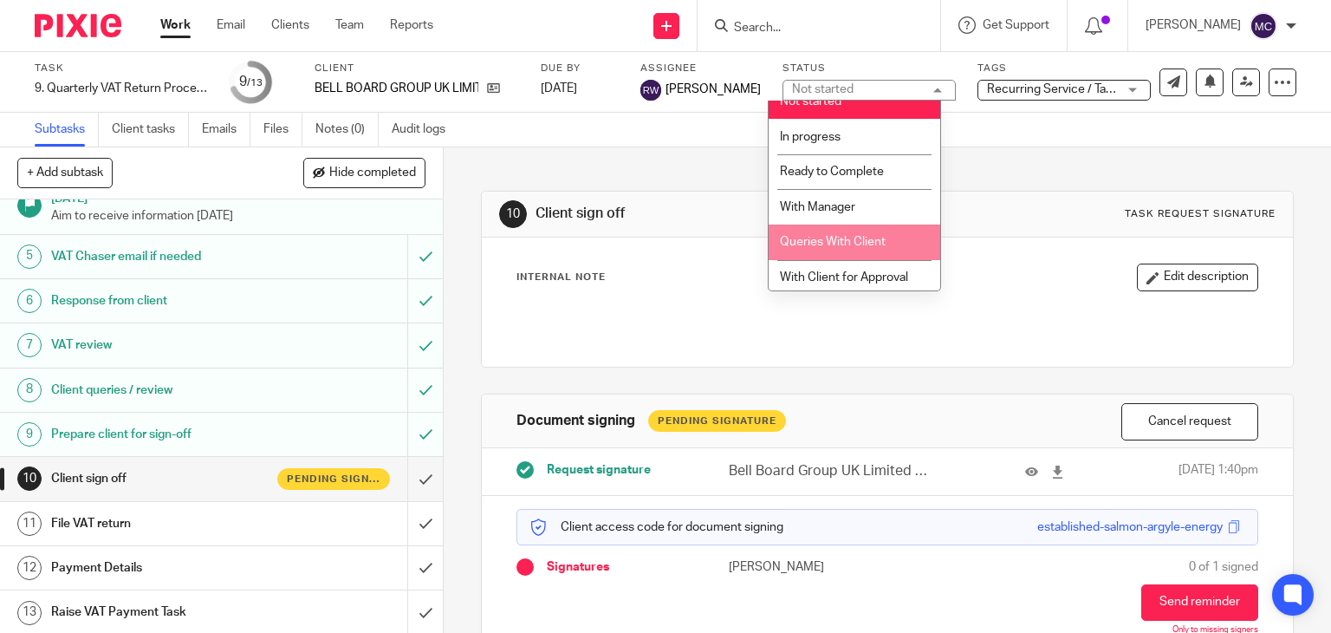
scroll to position [23, 0]
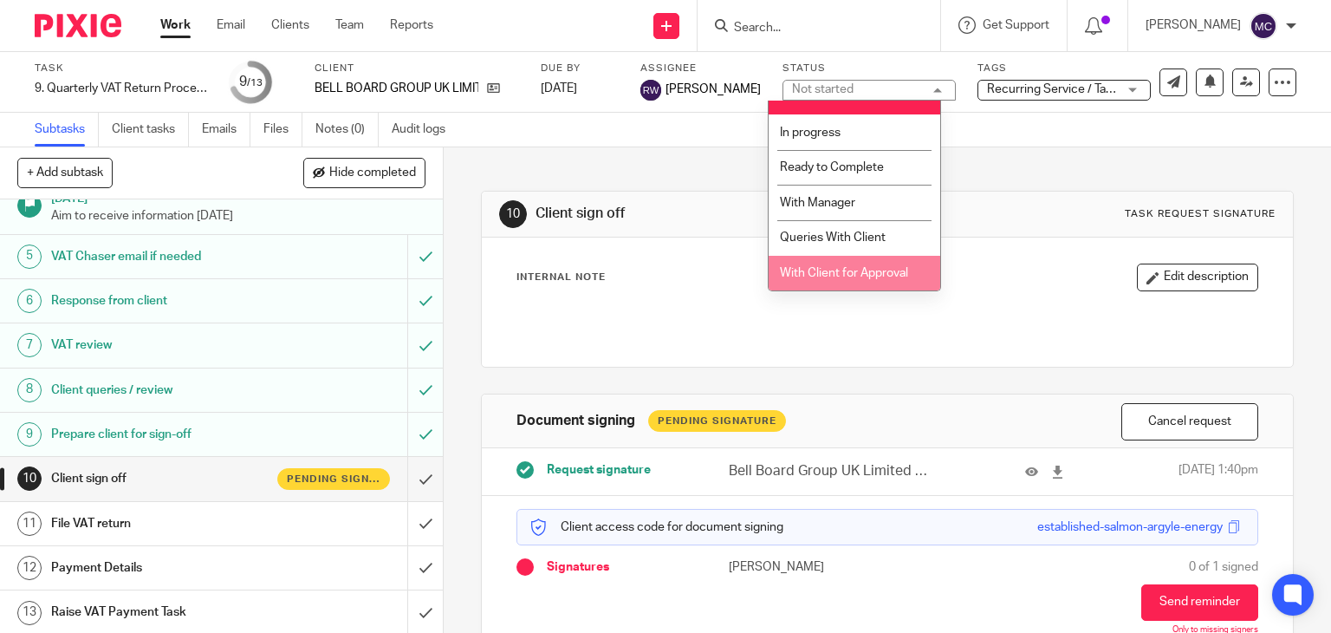
click at [828, 276] on span "With Client for Approval" at bounding box center [844, 273] width 128 height 12
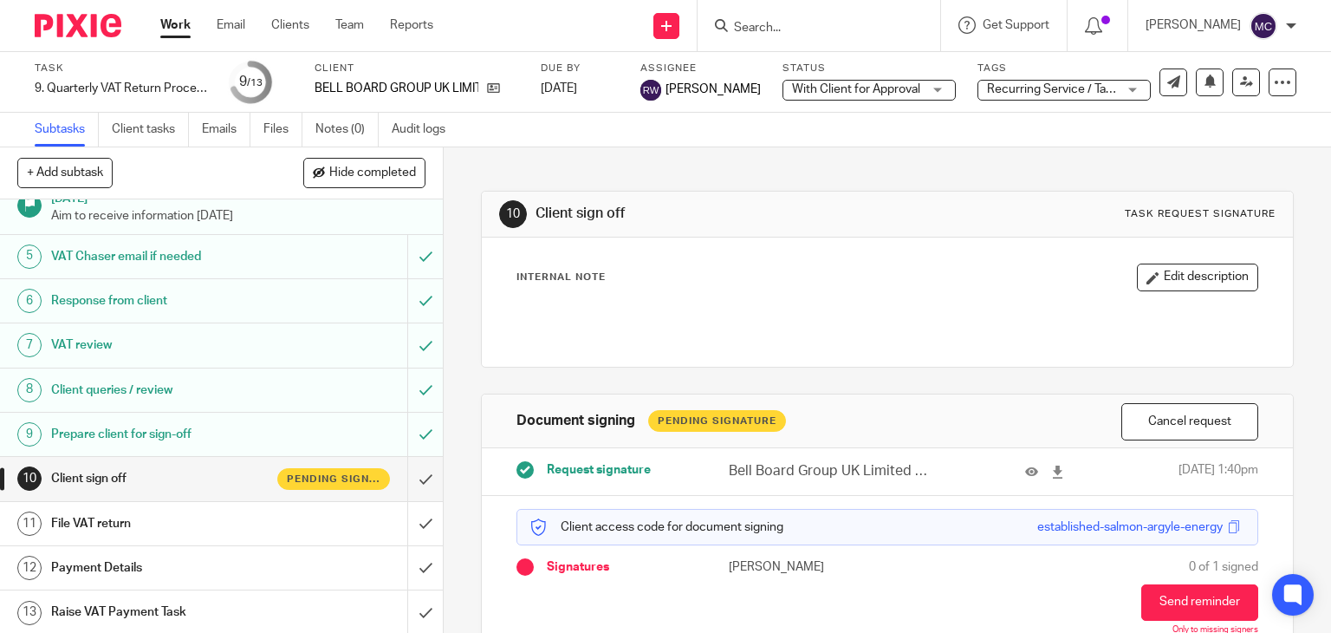
click at [1039, 80] on div "Recurring Service / Task + 1" at bounding box center [1063, 90] width 173 height 21
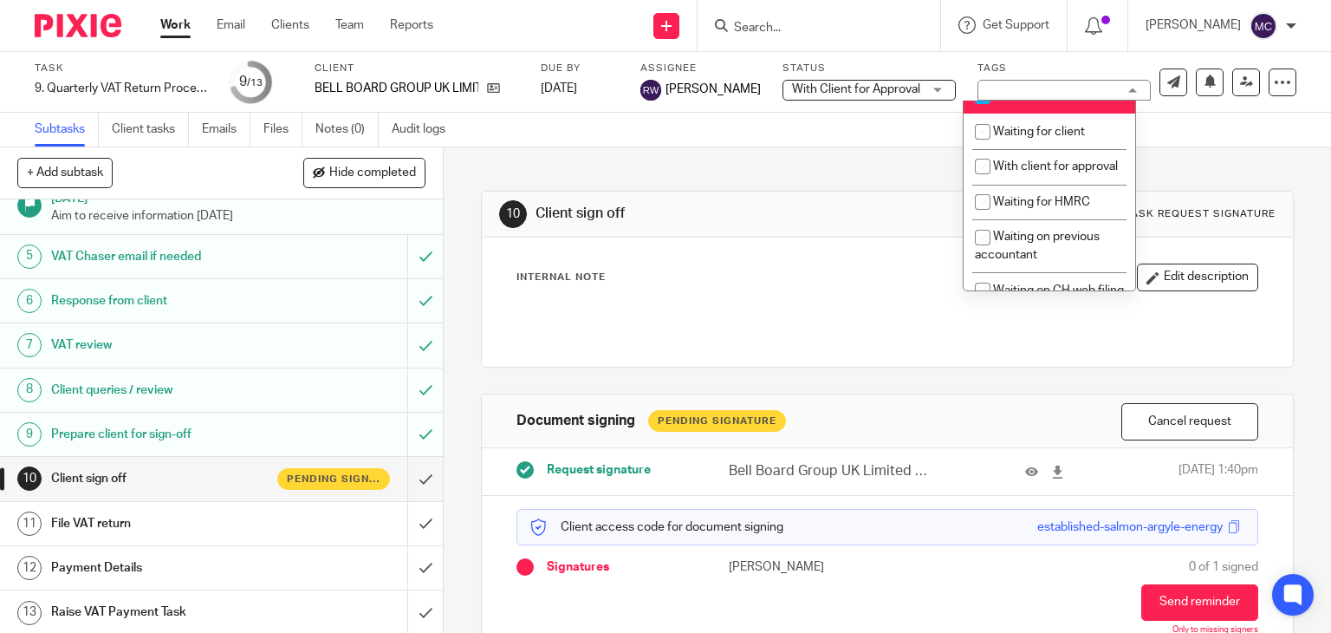
scroll to position [1040, 0]
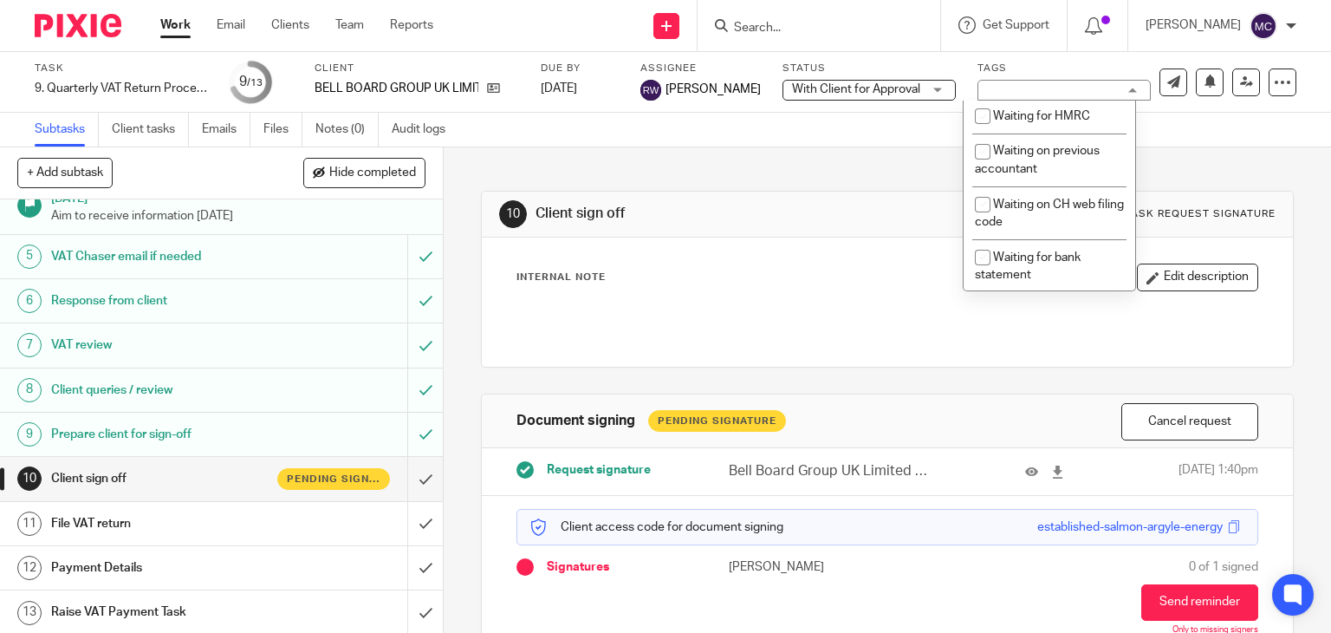
click at [1035, 99] on li "With client for approval" at bounding box center [1050, 81] width 172 height 36
checkbox input "true"
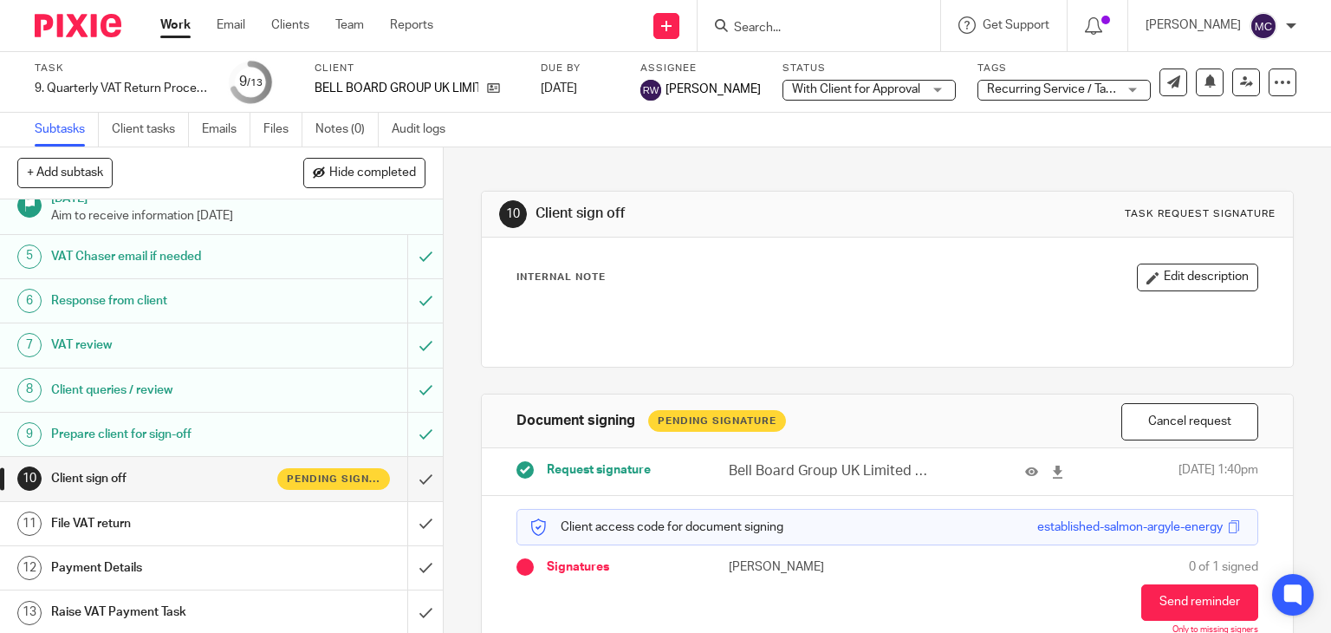
click at [787, 145] on div "Subtasks Client tasks Emails Files Notes (0) Audit logs" at bounding box center [665, 130] width 1331 height 35
click at [791, 25] on input "Search" at bounding box center [810, 29] width 156 height 16
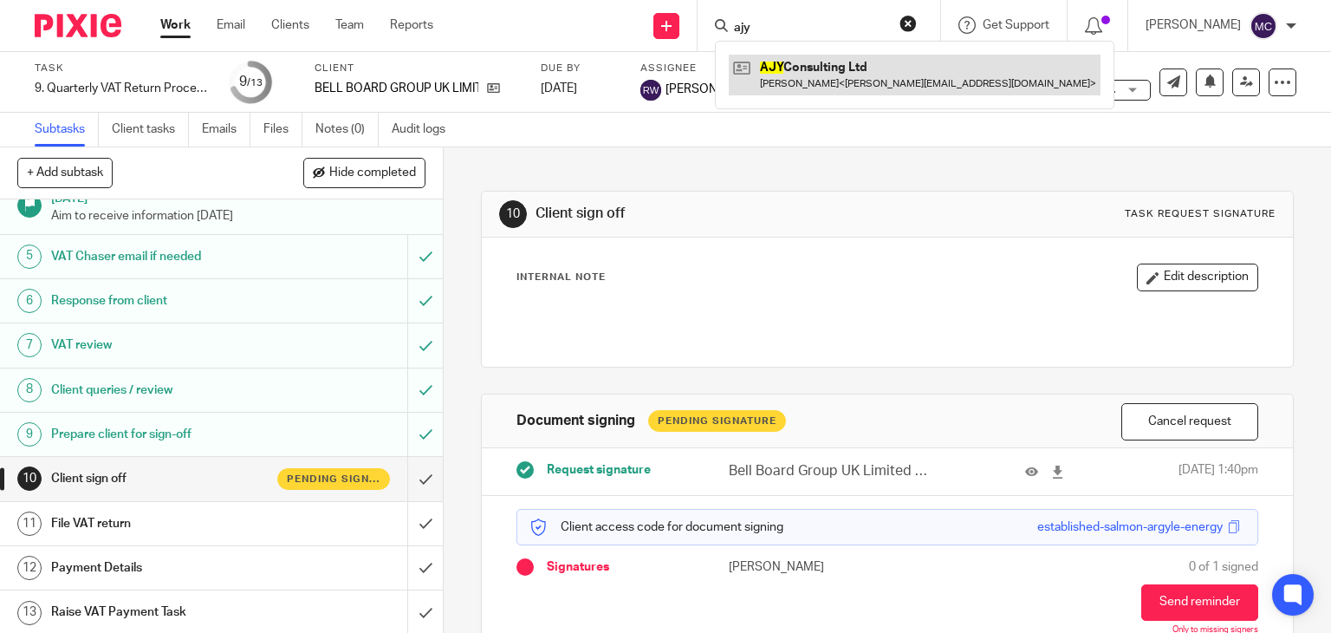
type input "ajy"
click at [803, 77] on link at bounding box center [915, 75] width 372 height 40
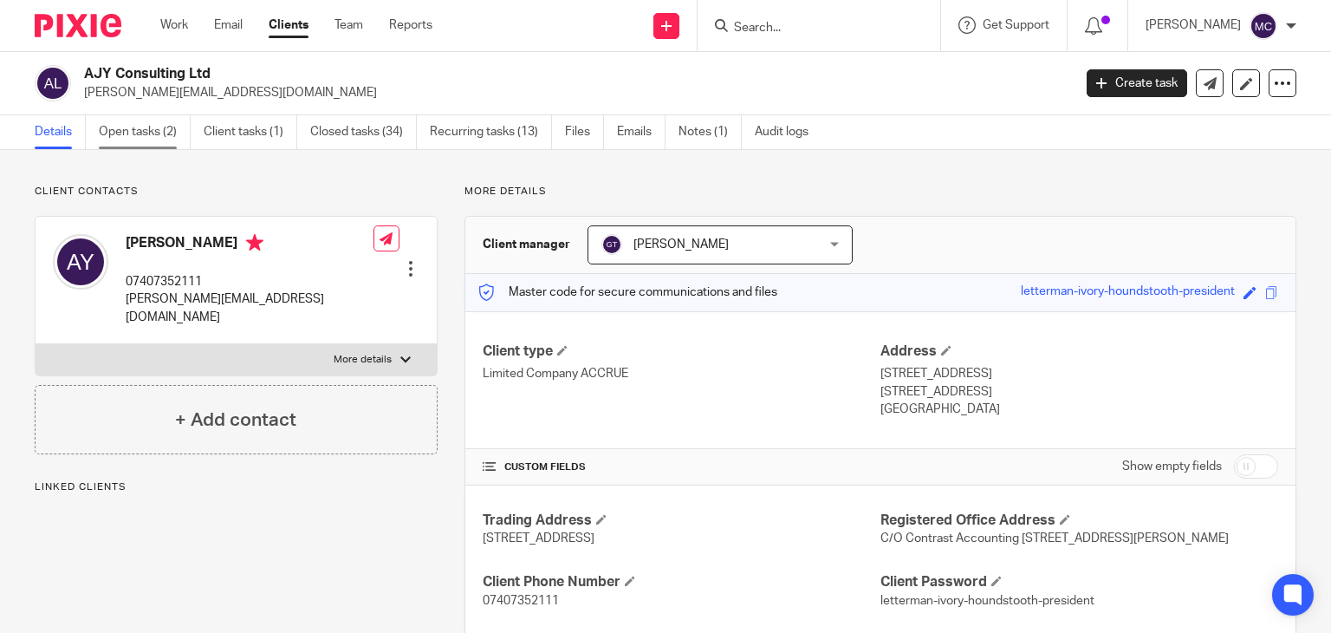
click at [99, 130] on link "Open tasks (2)" at bounding box center [145, 132] width 92 height 34
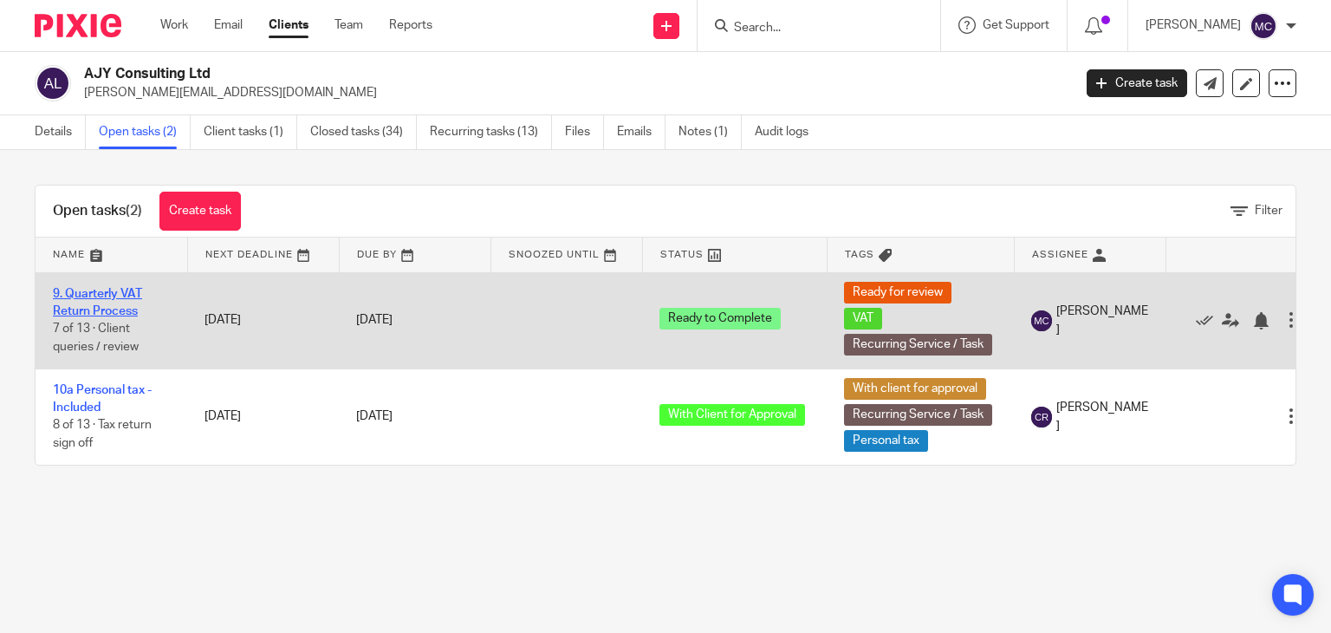
click at [110, 306] on link "9. Quarterly VAT Return Process" at bounding box center [97, 302] width 89 height 29
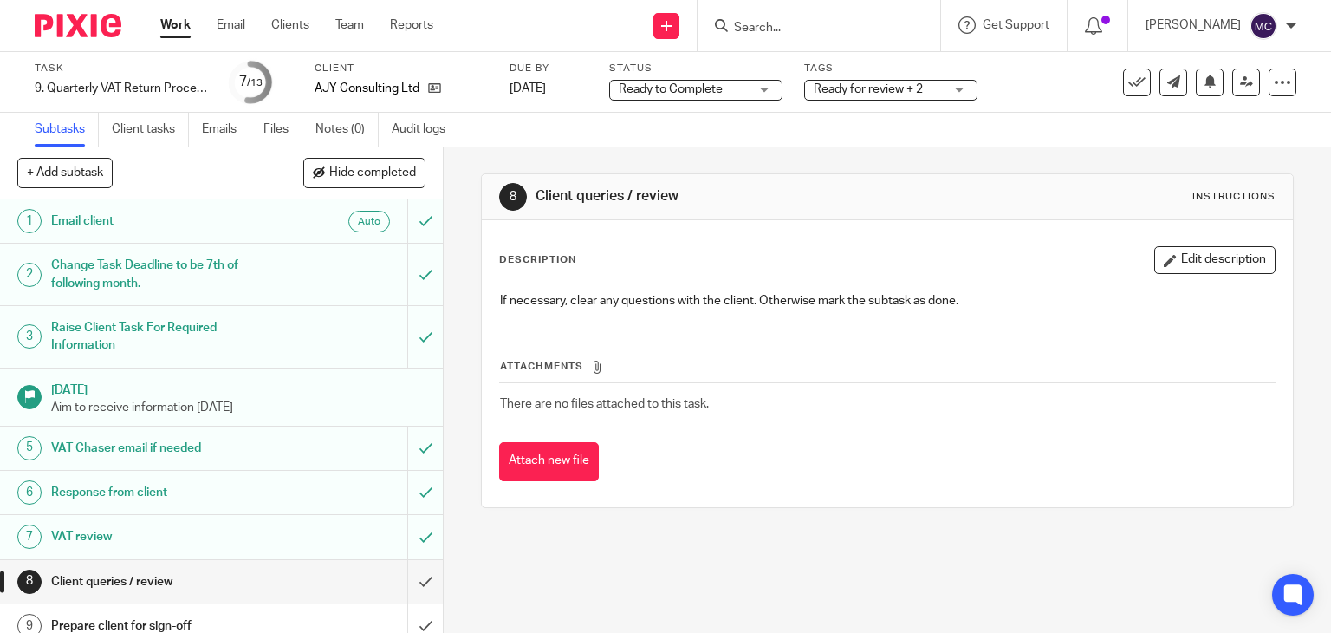
scroll to position [191, 0]
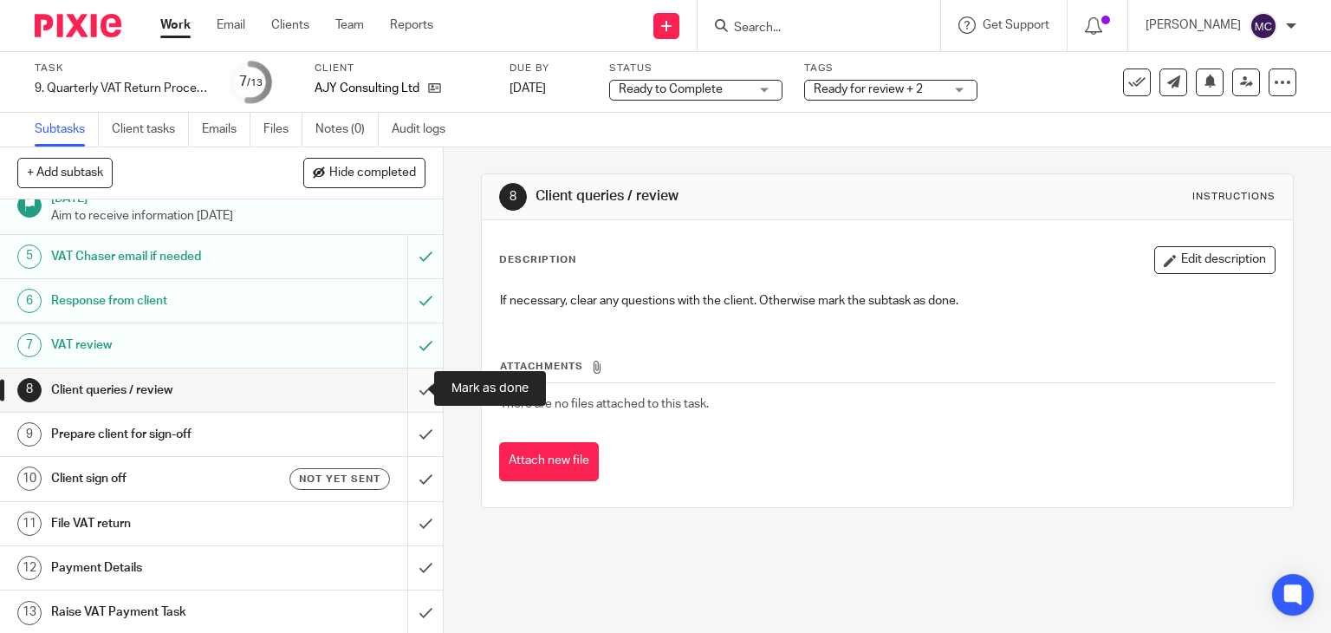
click at [401, 385] on input "submit" at bounding box center [221, 389] width 443 height 43
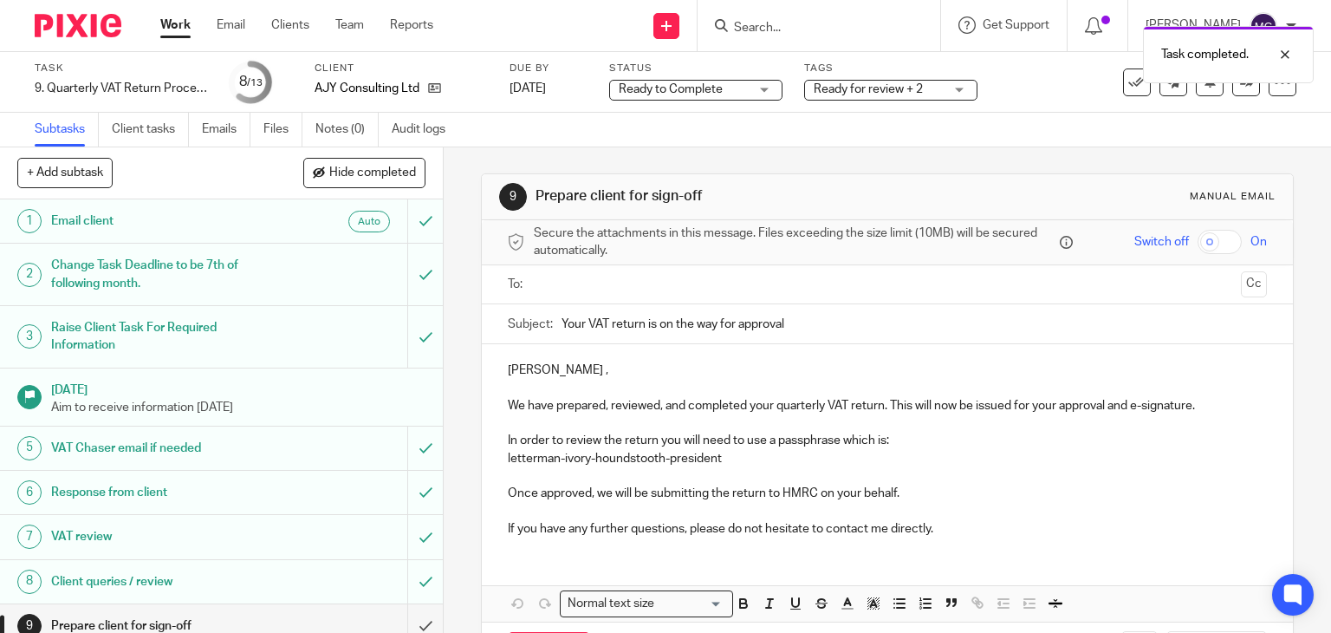
click at [516, 368] on p "[PERSON_NAME] ," at bounding box center [888, 369] width 760 height 17
click at [560, 375] on p "Hi [PERSON_NAME] ," at bounding box center [888, 369] width 760 height 17
click at [683, 258] on span "Secure the attachments in this message. Files exceeding the size limit (10MB) w…" at bounding box center [795, 242] width 522 height 36
click at [688, 265] on div at bounding box center [888, 284] width 706 height 39
click at [687, 271] on ul at bounding box center [888, 284] width 706 height 29
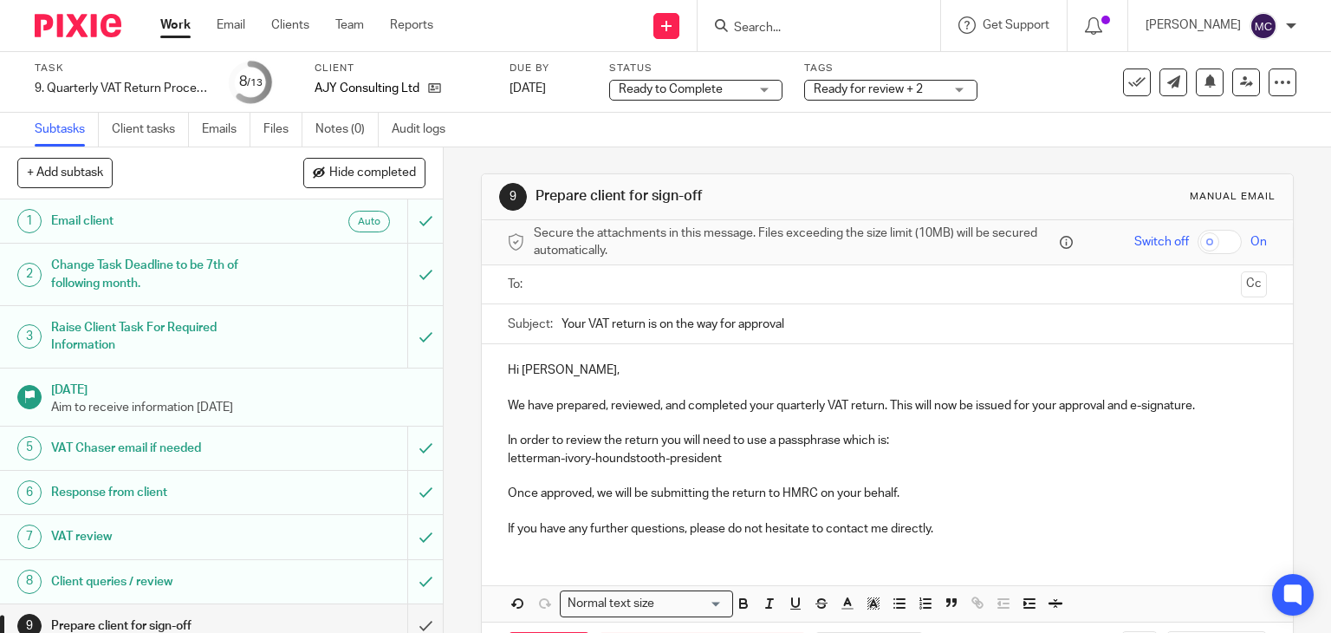
click at [687, 281] on input "text" at bounding box center [887, 285] width 694 height 20
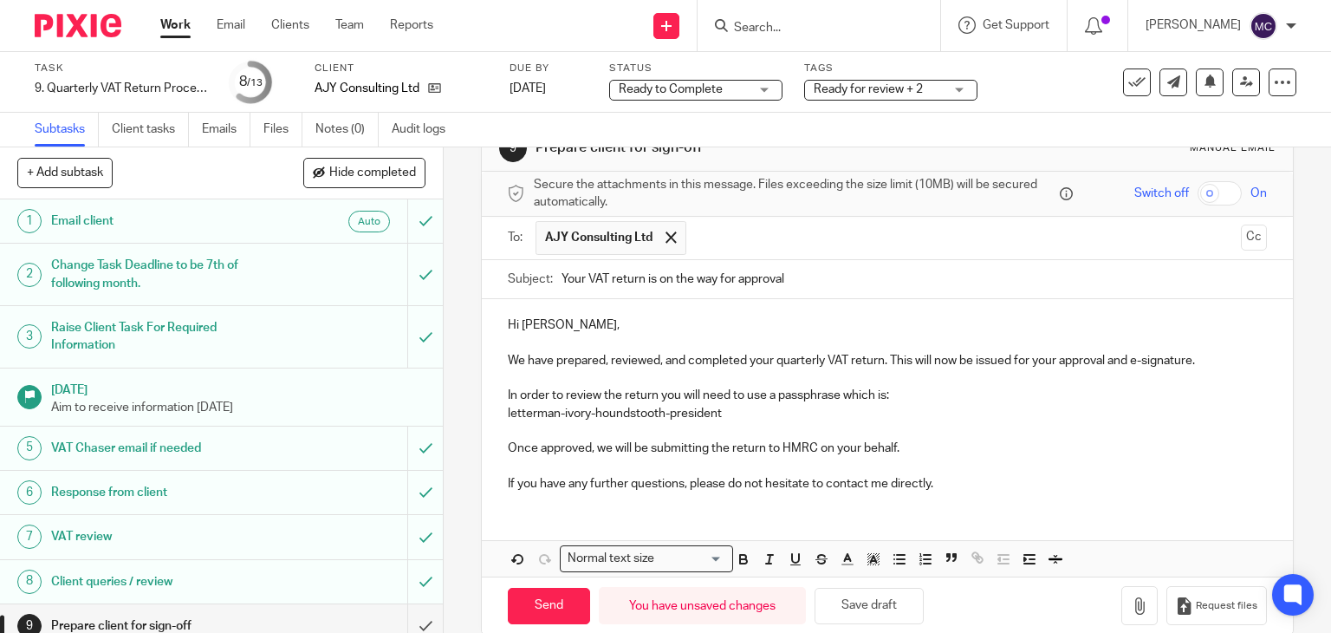
scroll to position [74, 0]
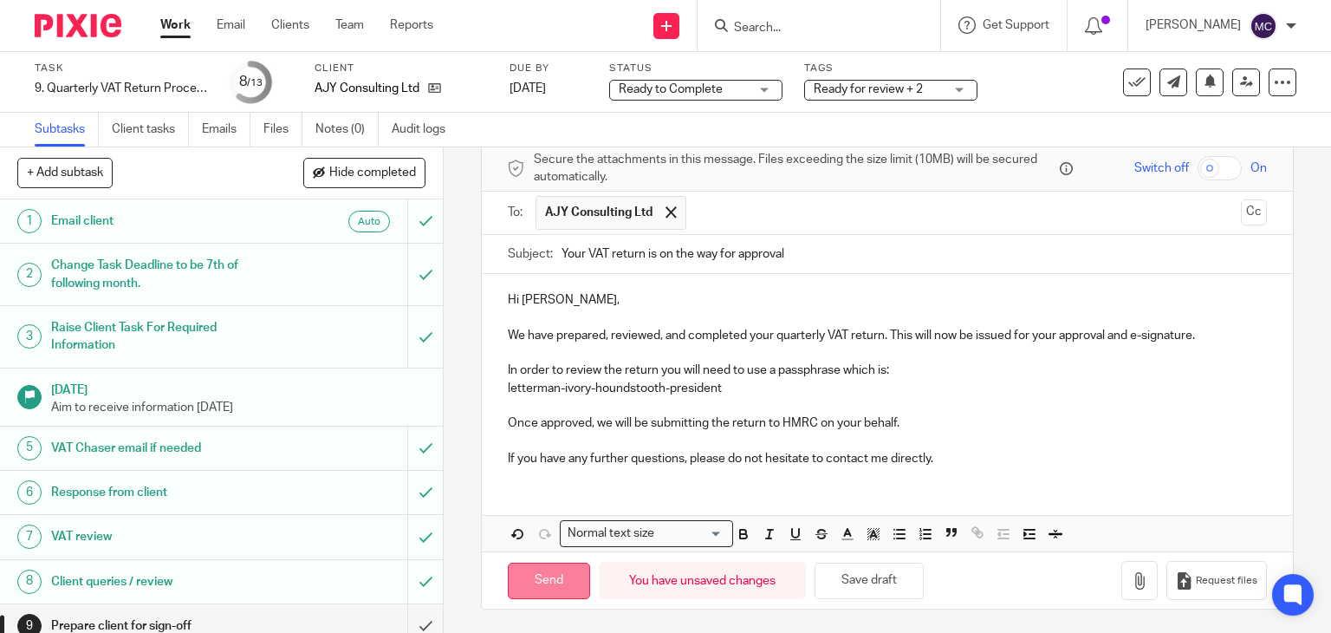
click at [537, 583] on input "Send" at bounding box center [549, 580] width 82 height 37
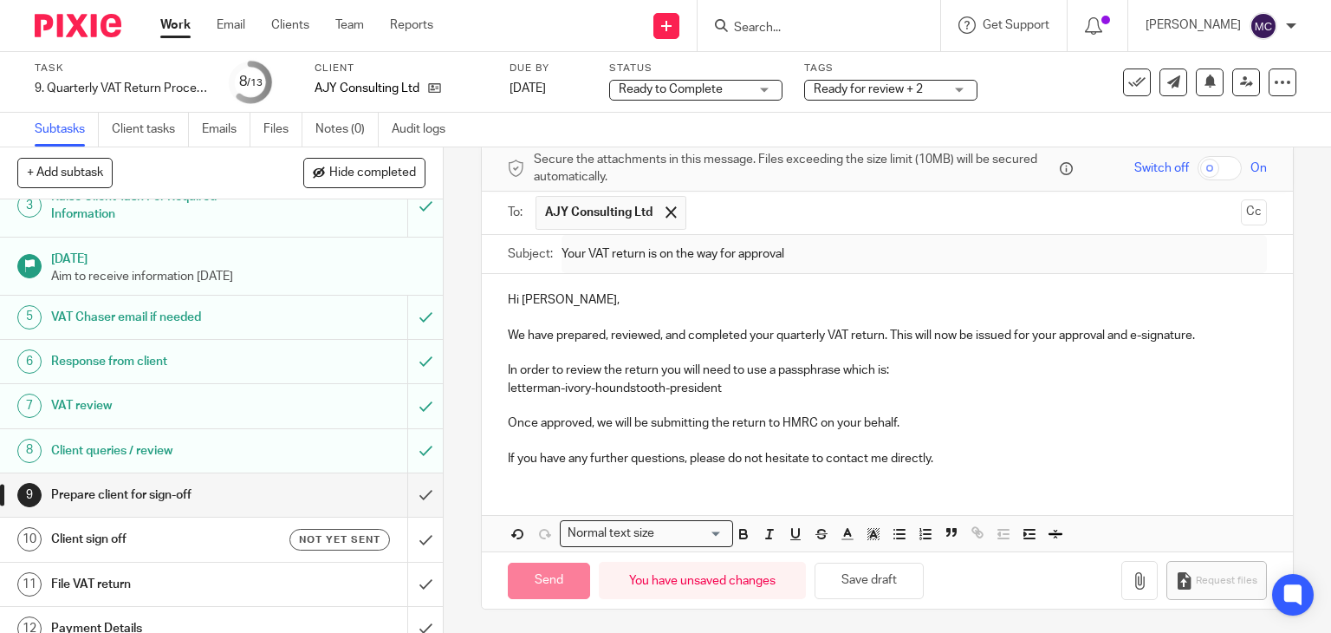
scroll to position [173, 0]
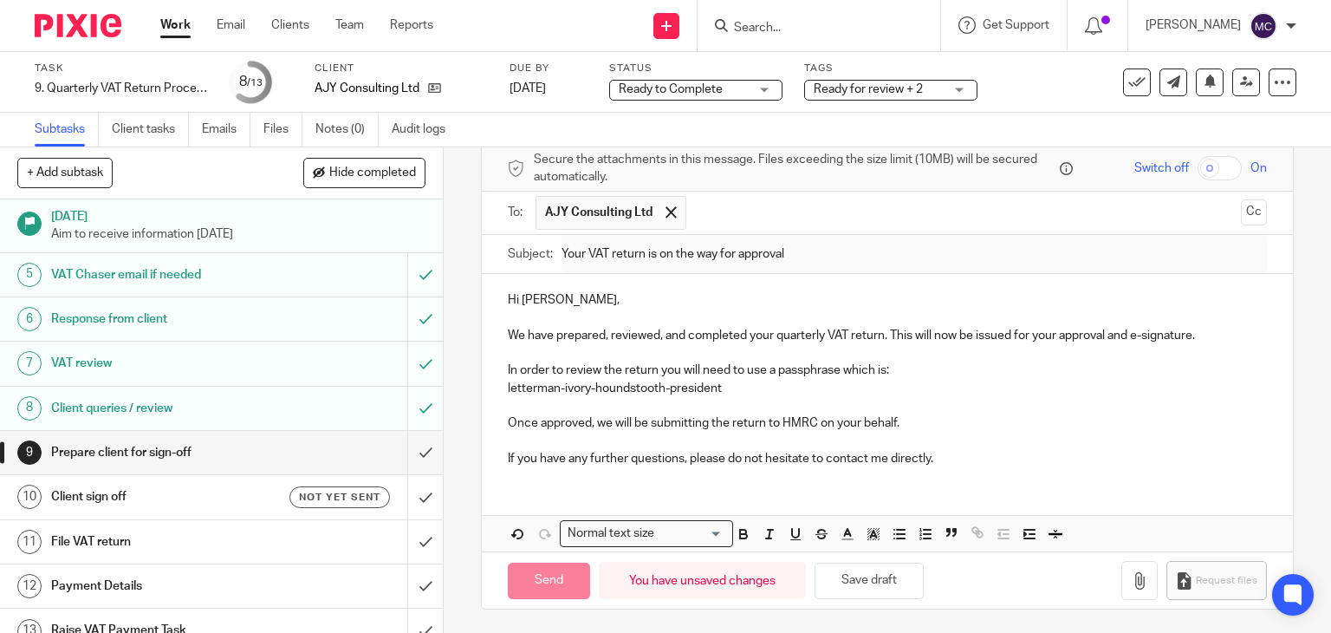
click at [218, 491] on h1 "Client sign off" at bounding box center [164, 496] width 226 height 26
type input "Sent"
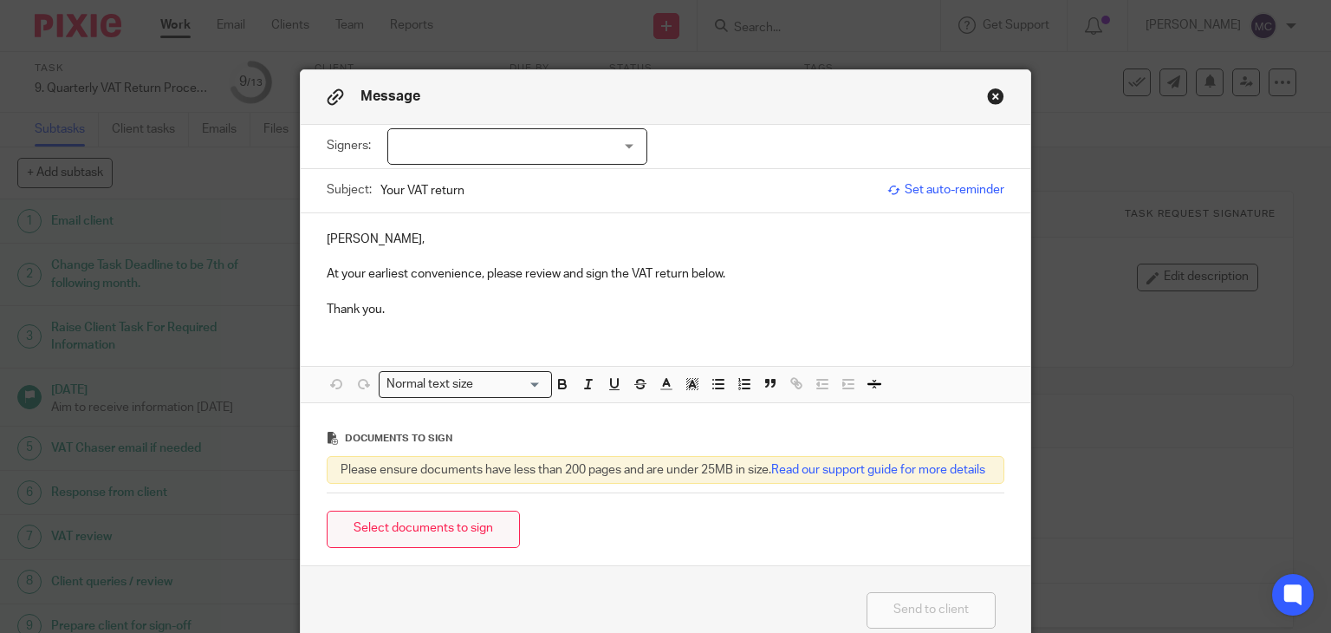
click at [447, 538] on button "Select documents to sign" at bounding box center [423, 528] width 193 height 37
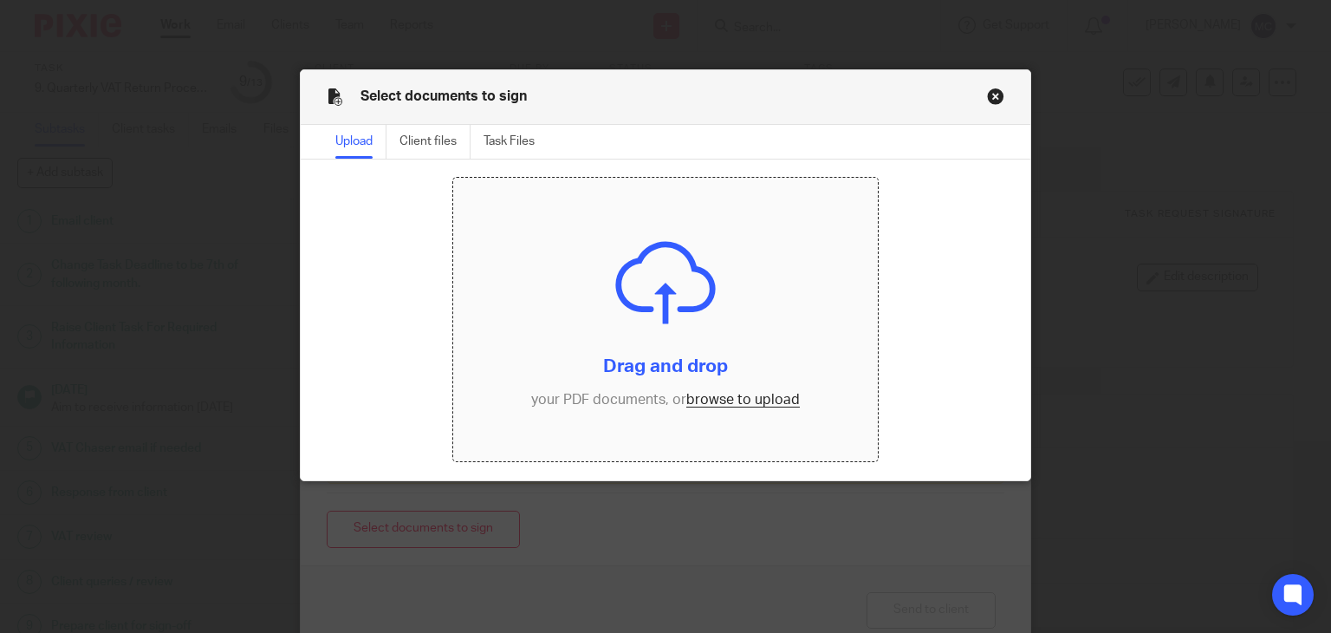
click at [713, 396] on input "file" at bounding box center [665, 319] width 425 height 283
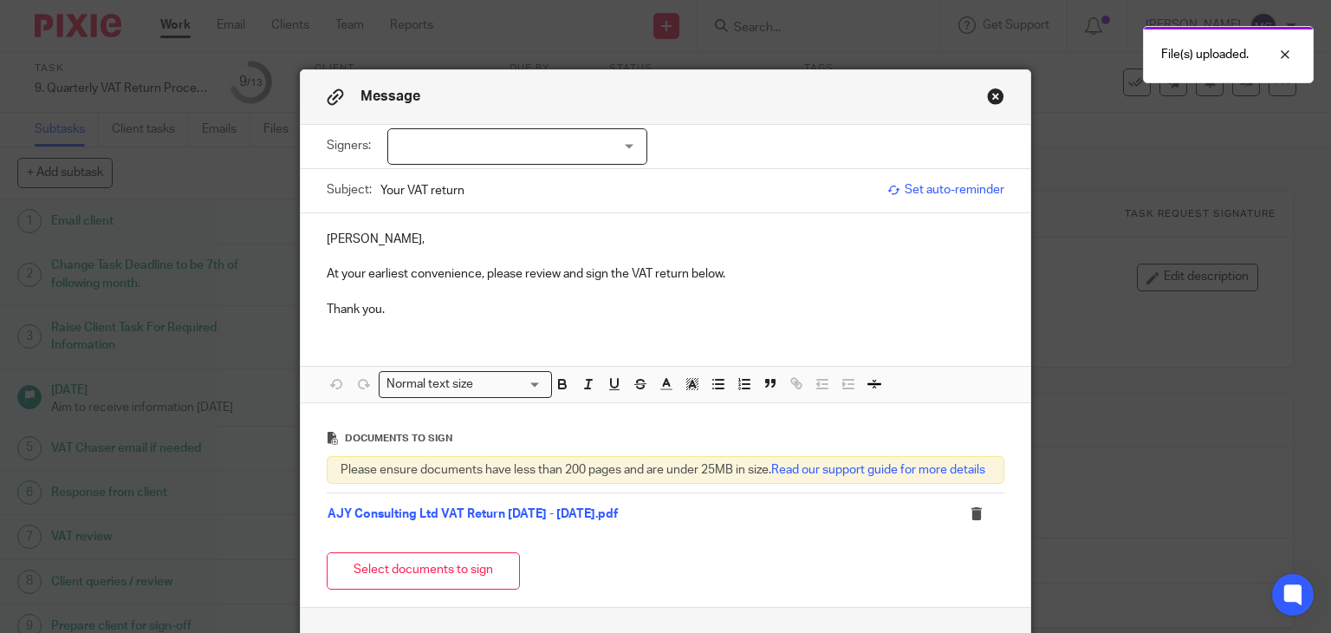
click at [330, 240] on p "[PERSON_NAME]," at bounding box center [666, 238] width 678 height 17
click at [473, 125] on div "Signers: [PERSON_NAME] (0 selected)" at bounding box center [666, 146] width 678 height 43
click at [475, 141] on div at bounding box center [517, 146] width 260 height 36
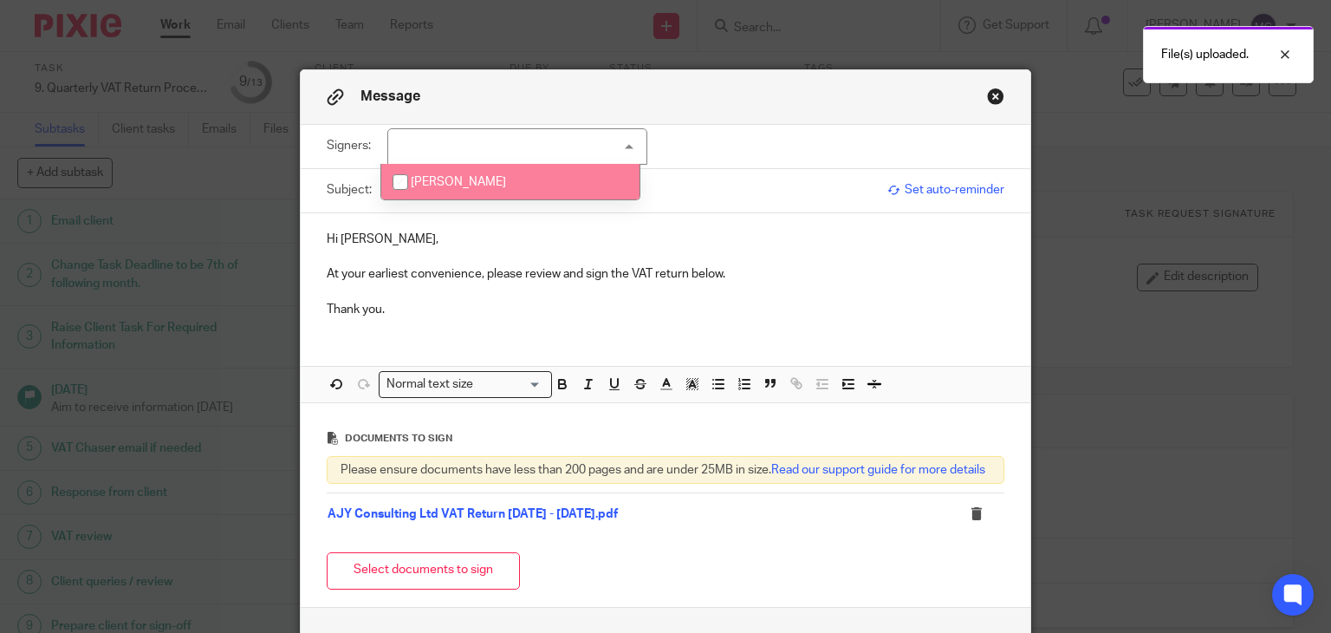
click at [475, 174] on li "[PERSON_NAME]" at bounding box center [510, 182] width 258 height 36
checkbox input "true"
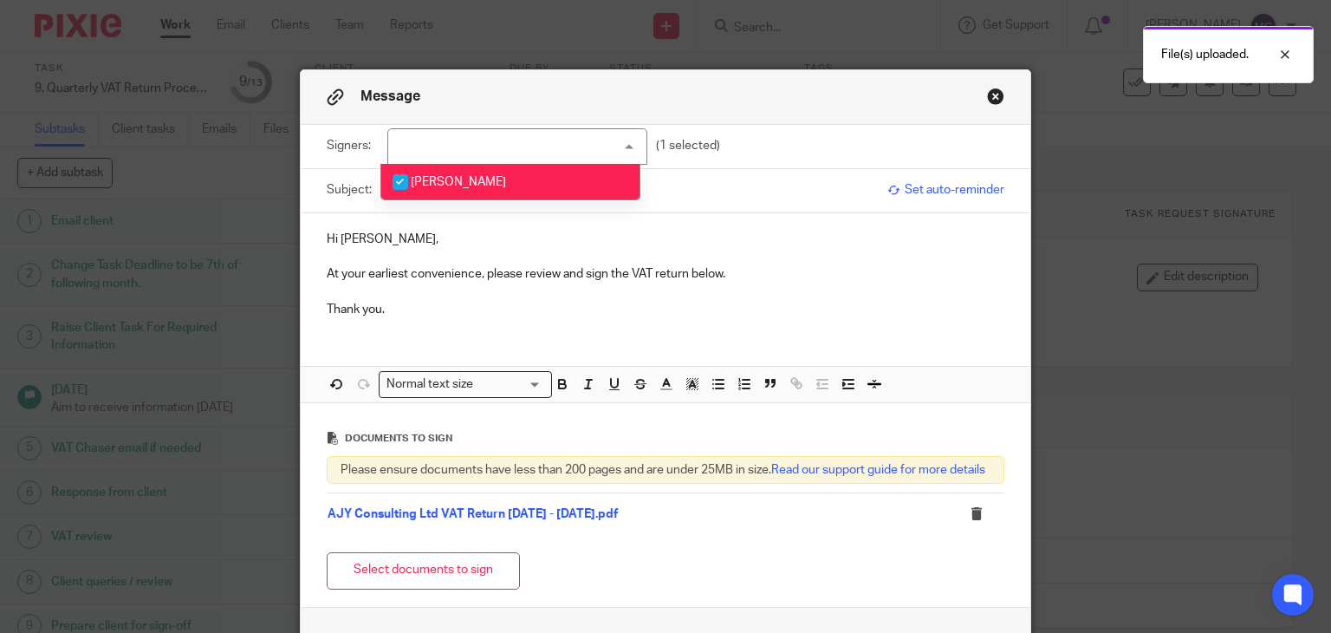
click at [469, 240] on p "Hi [PERSON_NAME]," at bounding box center [666, 238] width 678 height 17
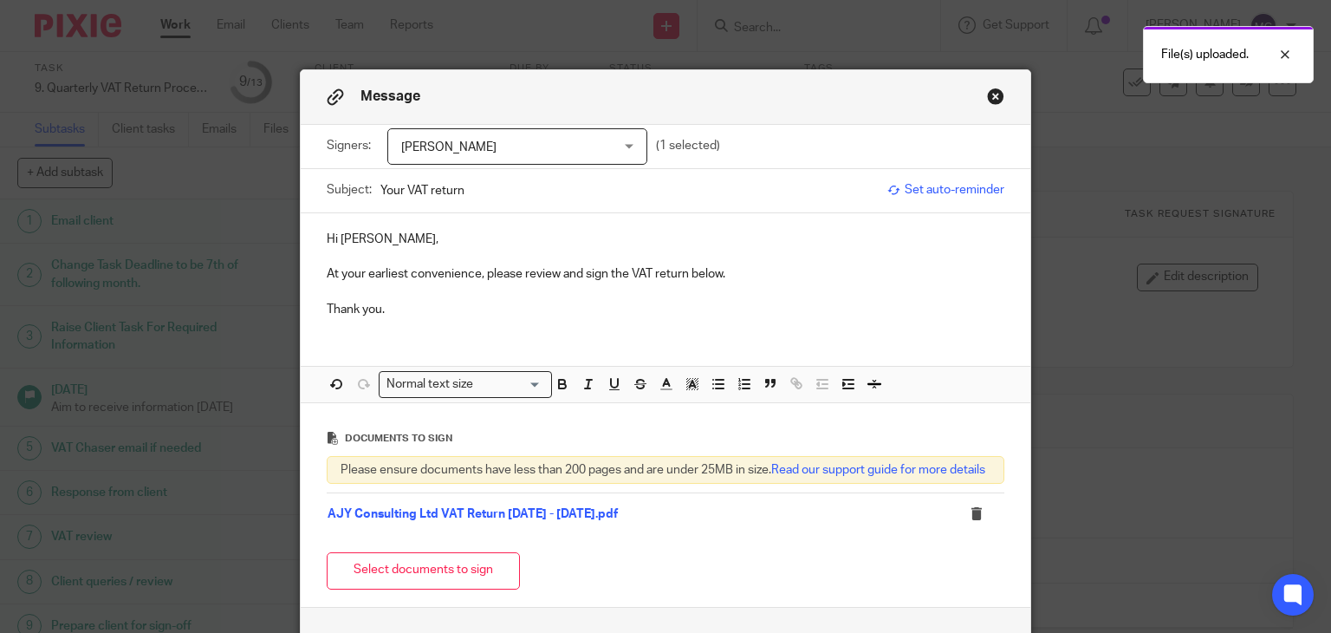
click at [565, 335] on div "Hi [PERSON_NAME], At your earliest convenience, please review and sign the VAT …" at bounding box center [666, 308] width 730 height 190
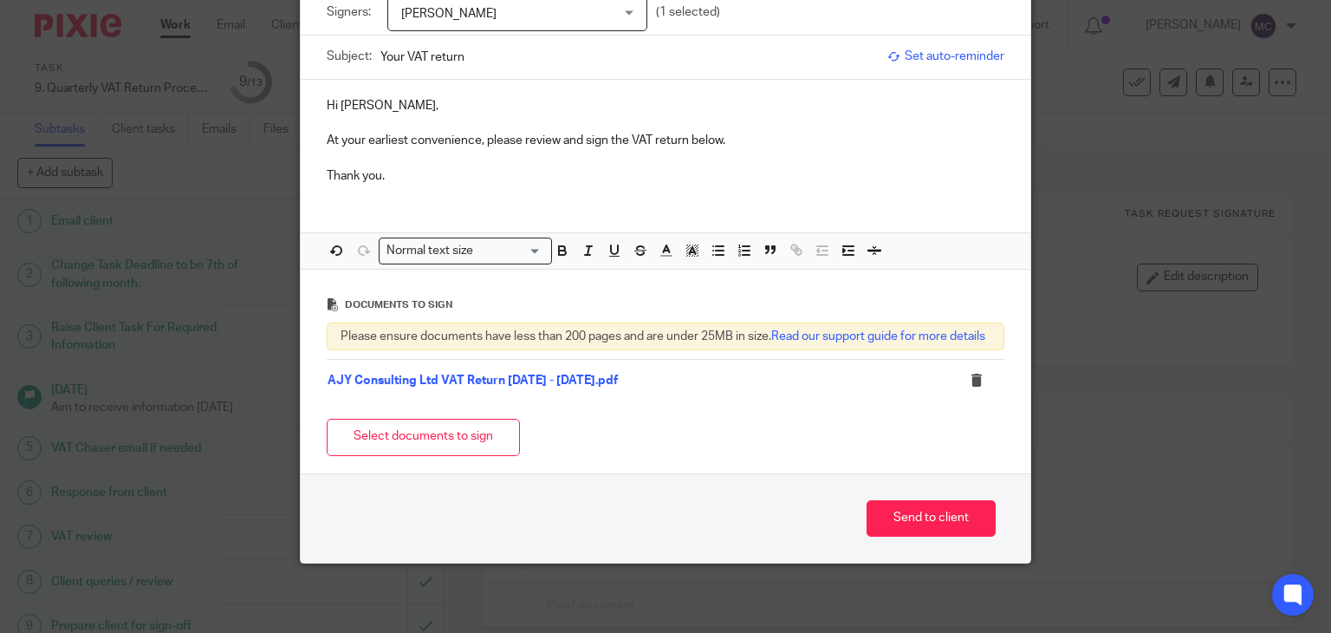
scroll to position [149, 0]
click at [899, 516] on button "Send to client" at bounding box center [930, 518] width 129 height 37
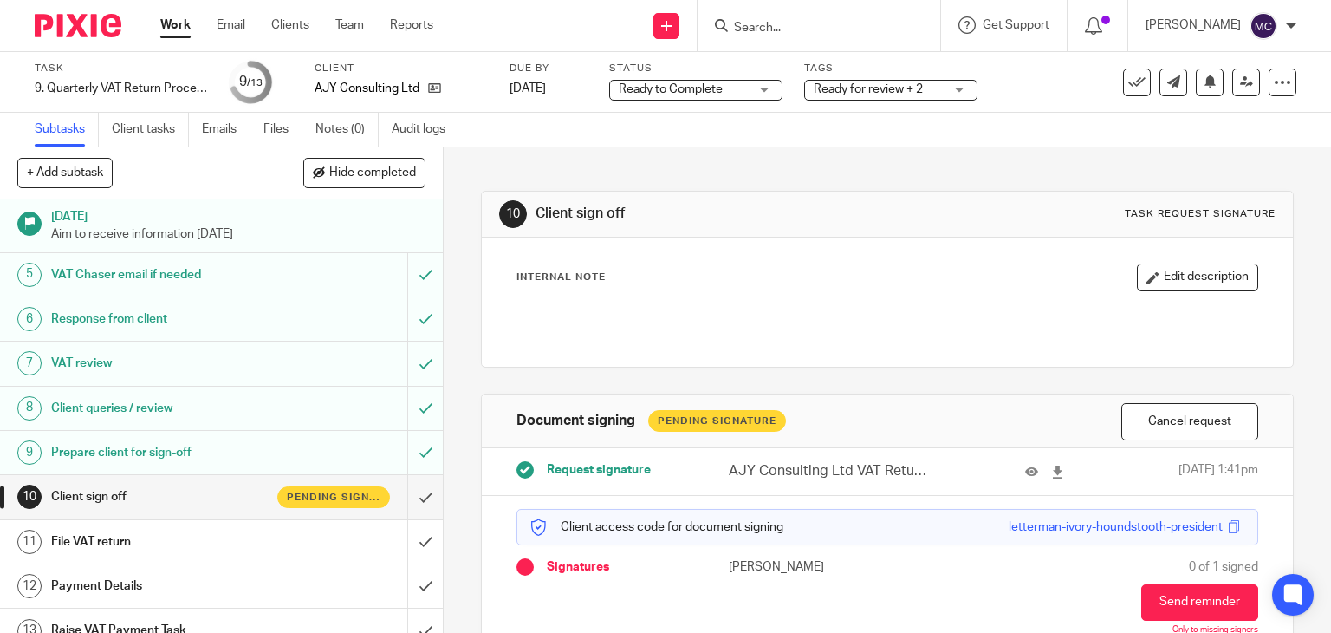
scroll to position [191, 0]
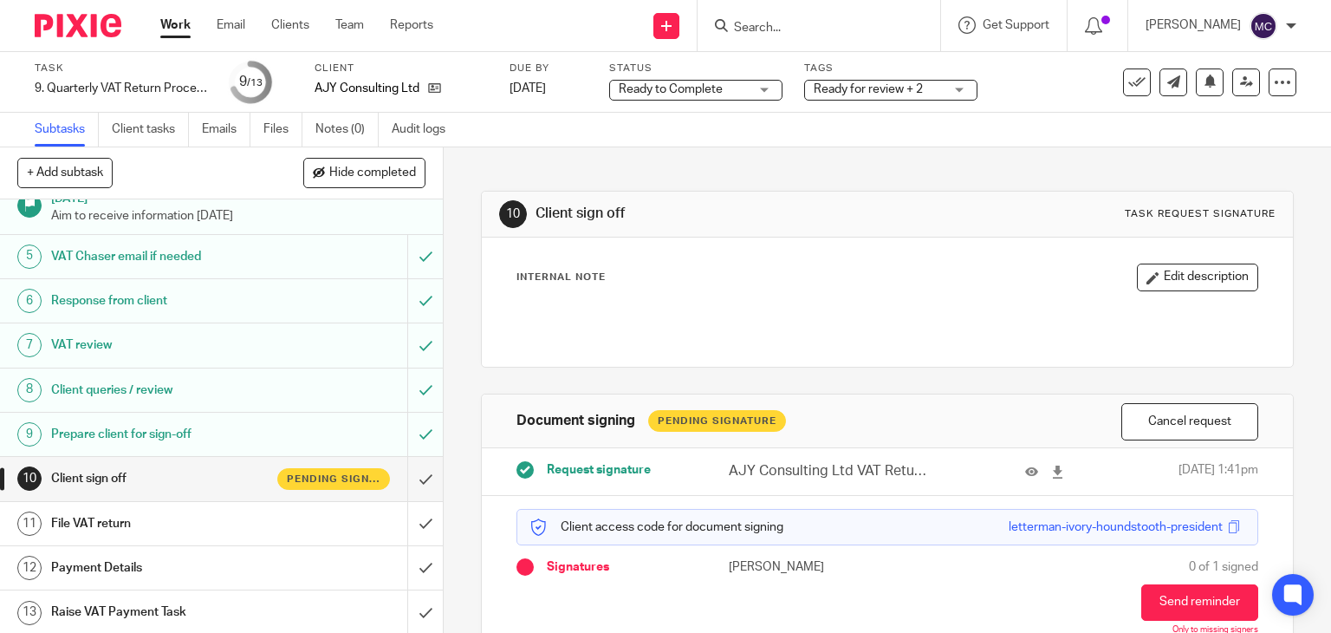
click at [758, 91] on div "Ready to Complete Ready to Complete" at bounding box center [695, 90] width 173 height 21
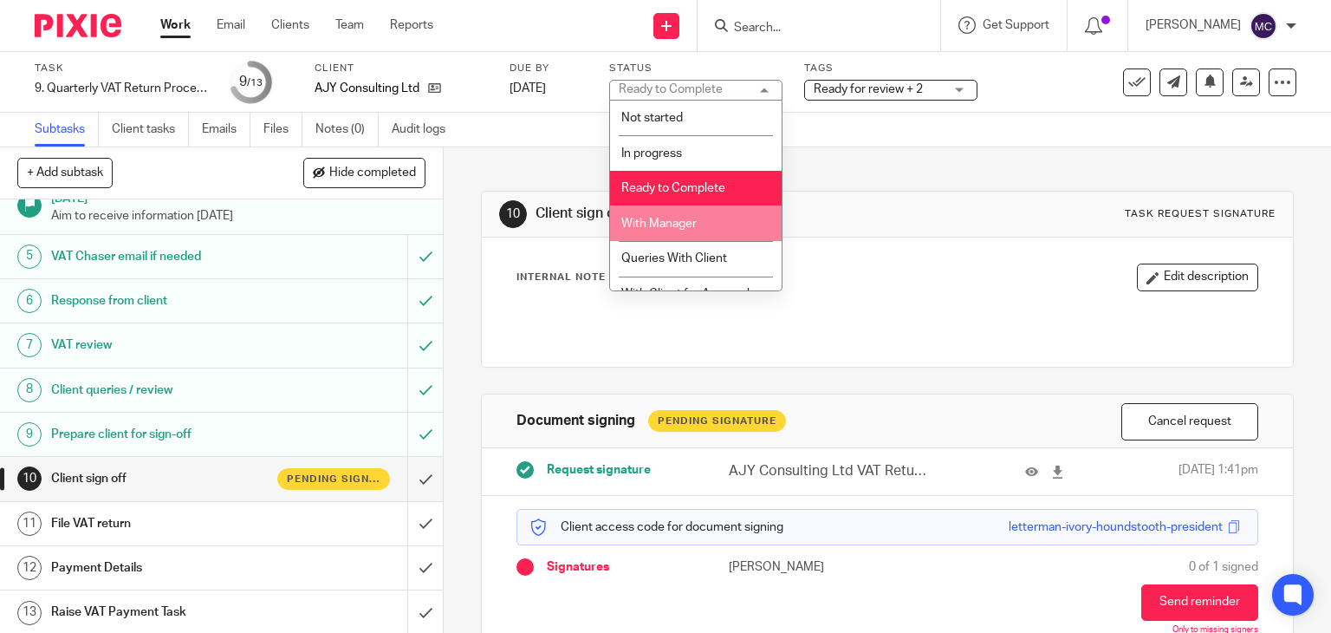
scroll to position [23, 0]
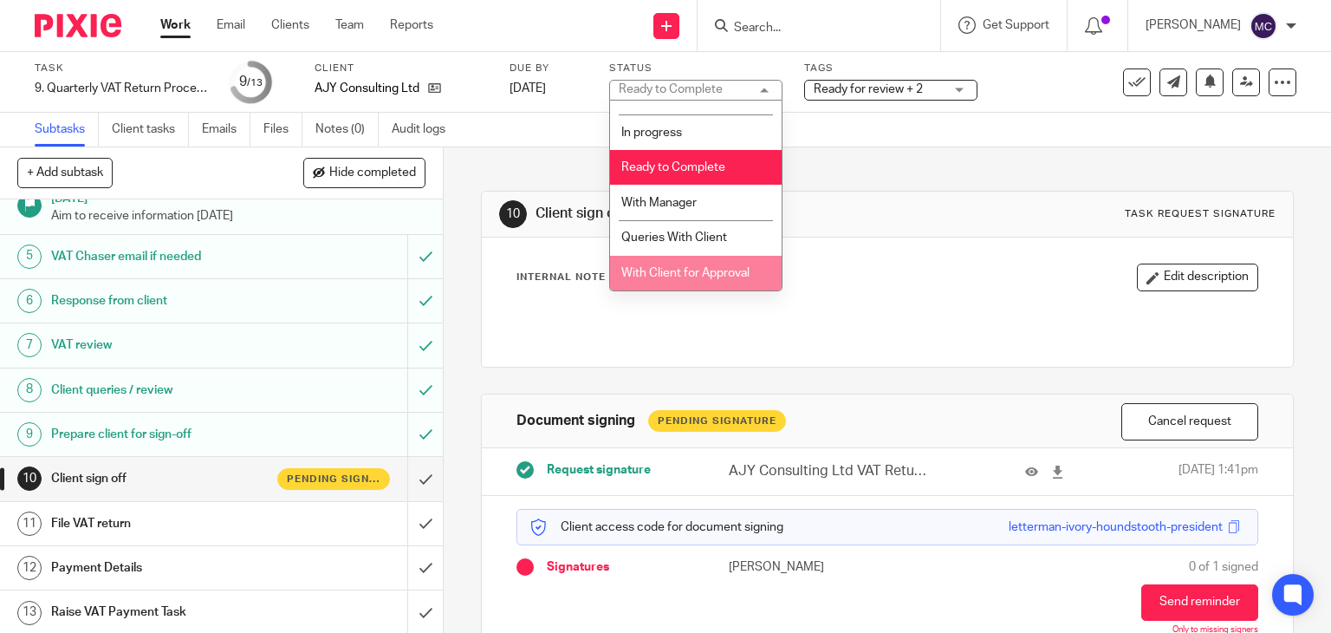
click at [684, 269] on span "With Client for Approval" at bounding box center [685, 273] width 128 height 12
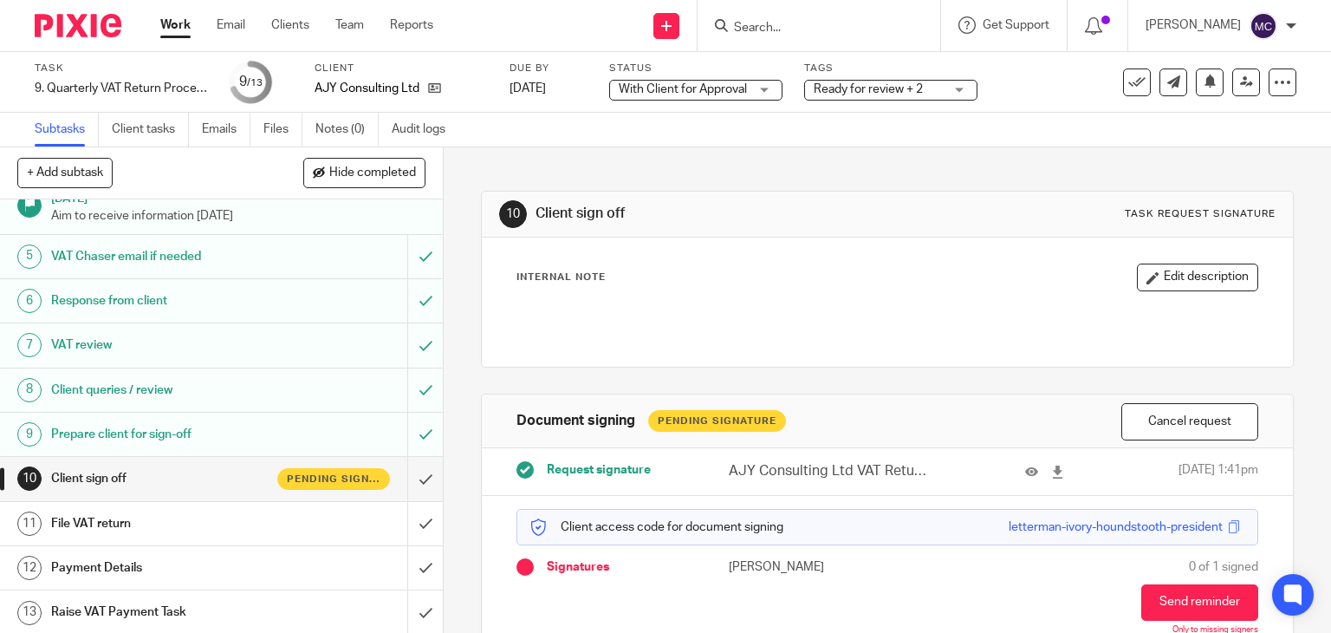
click at [699, 94] on span "With Client for Approval" at bounding box center [684, 90] width 130 height 18
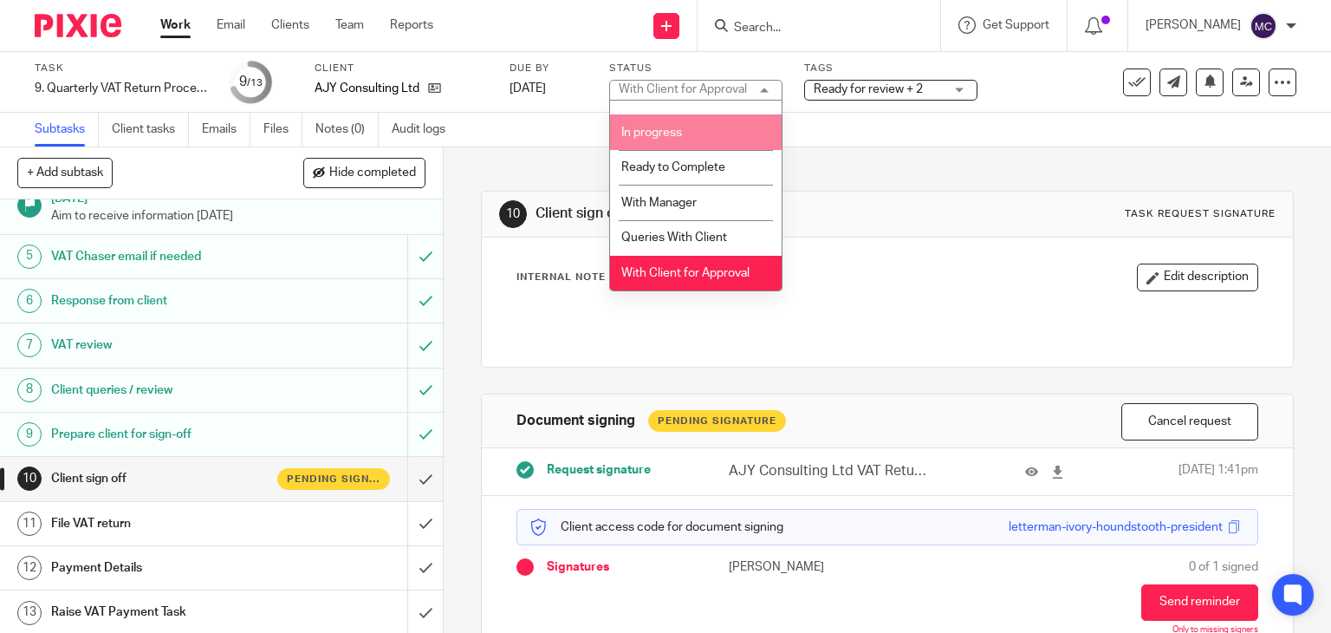
click at [858, 88] on span "Ready for review + 2" at bounding box center [868, 89] width 109 height 12
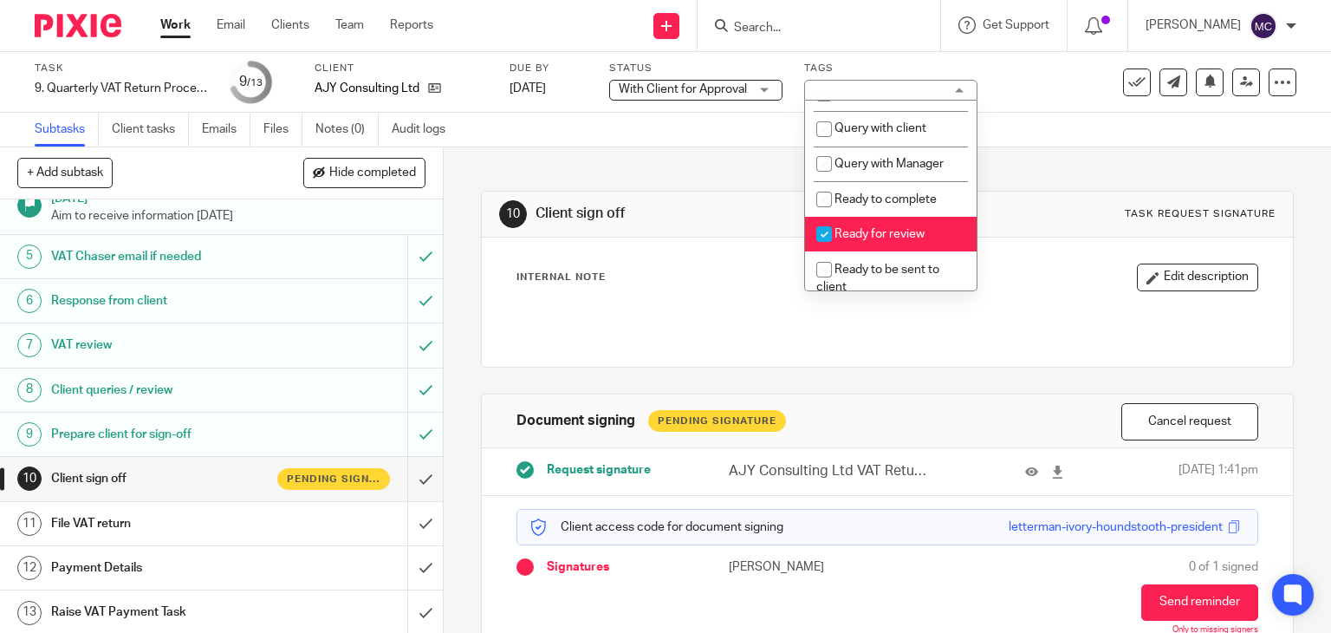
scroll to position [607, 0]
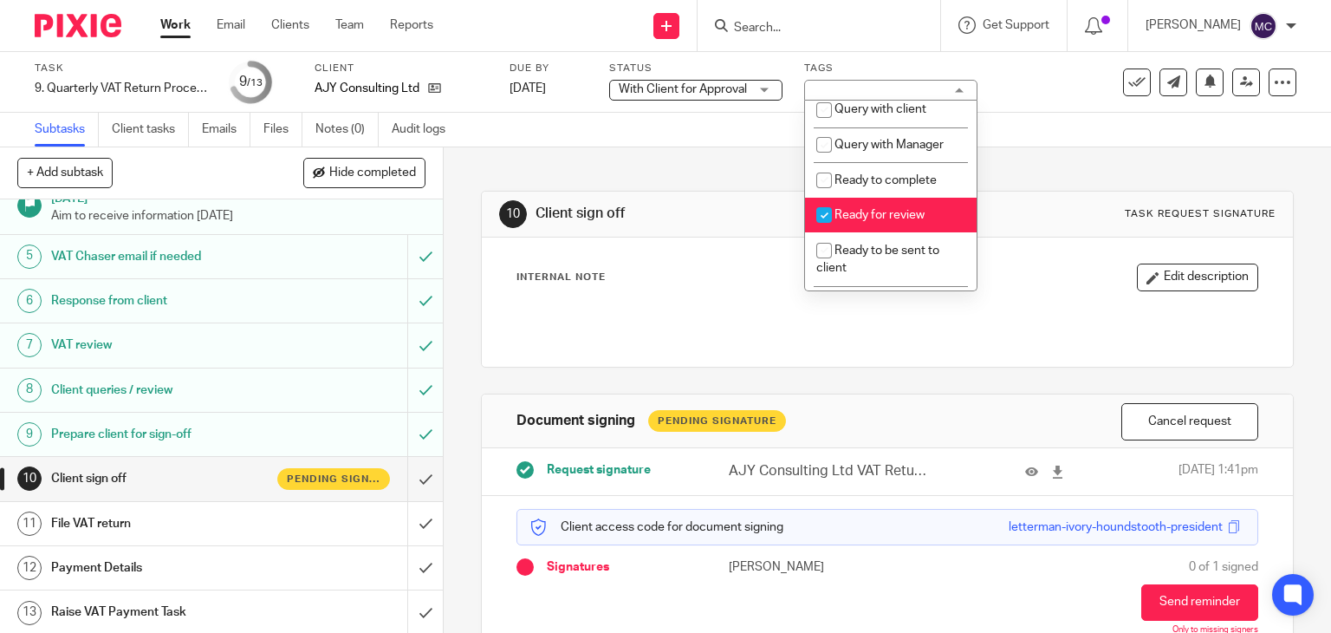
click at [864, 221] on span "Ready for review" at bounding box center [879, 215] width 90 height 12
checkbox input "false"
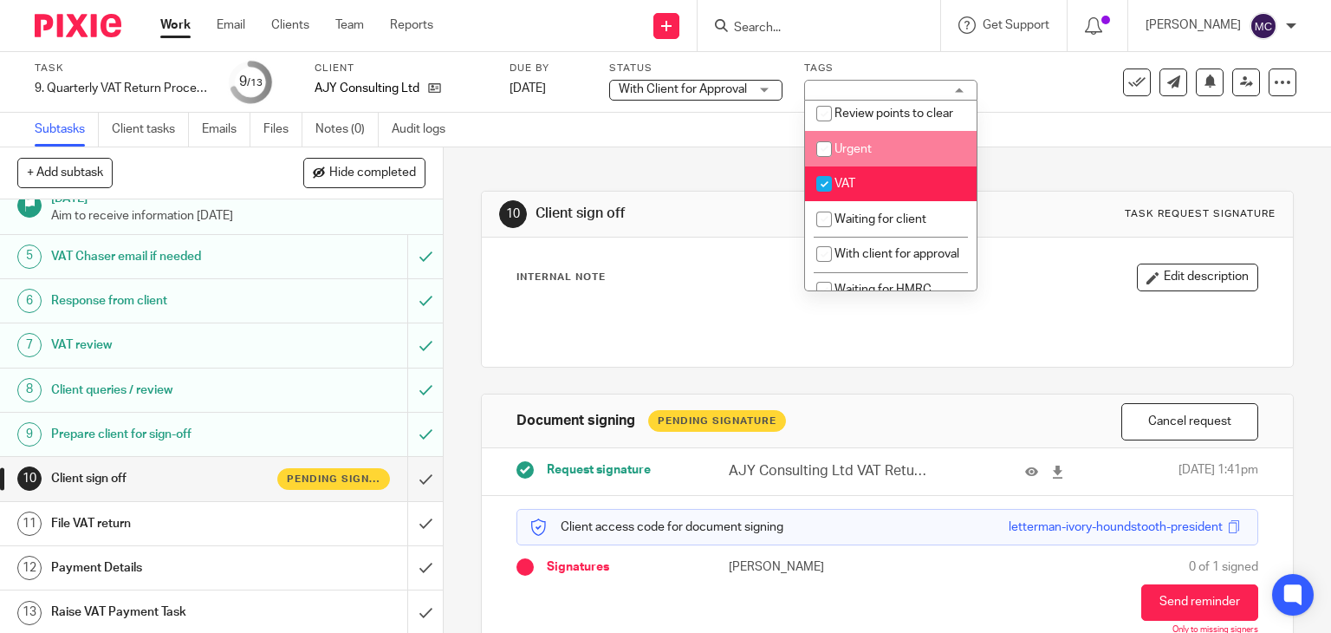
scroll to position [953, 0]
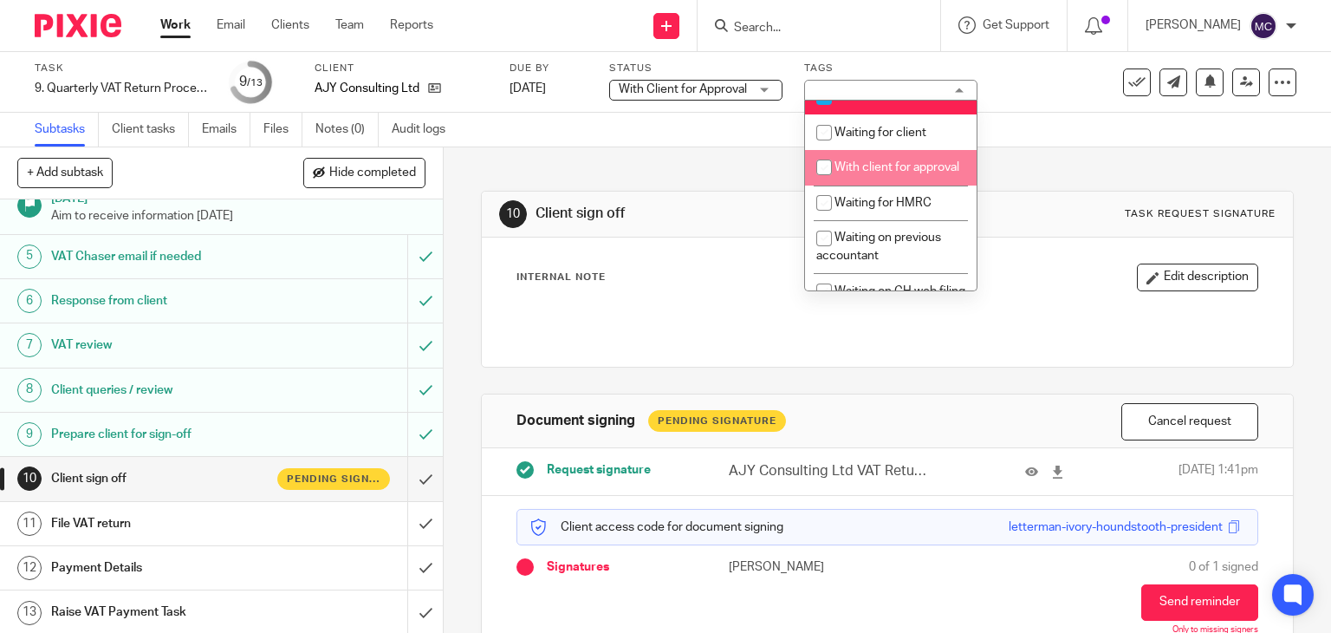
click at [850, 173] on span "With client for approval" at bounding box center [896, 167] width 125 height 12
checkbox input "true"
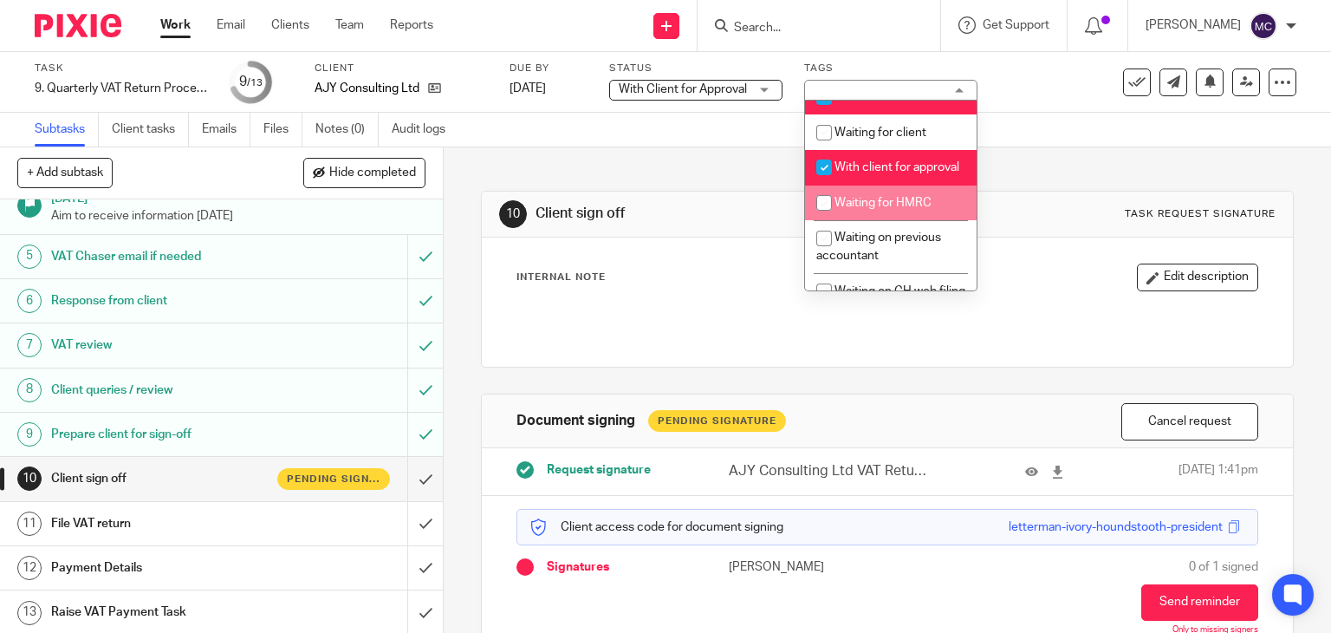
click at [1032, 379] on div "10 Client sign off Task request signature Internal Note Edit description Docume…" at bounding box center [888, 430] width 814 height 566
